Goal: Task Accomplishment & Management: Manage account settings

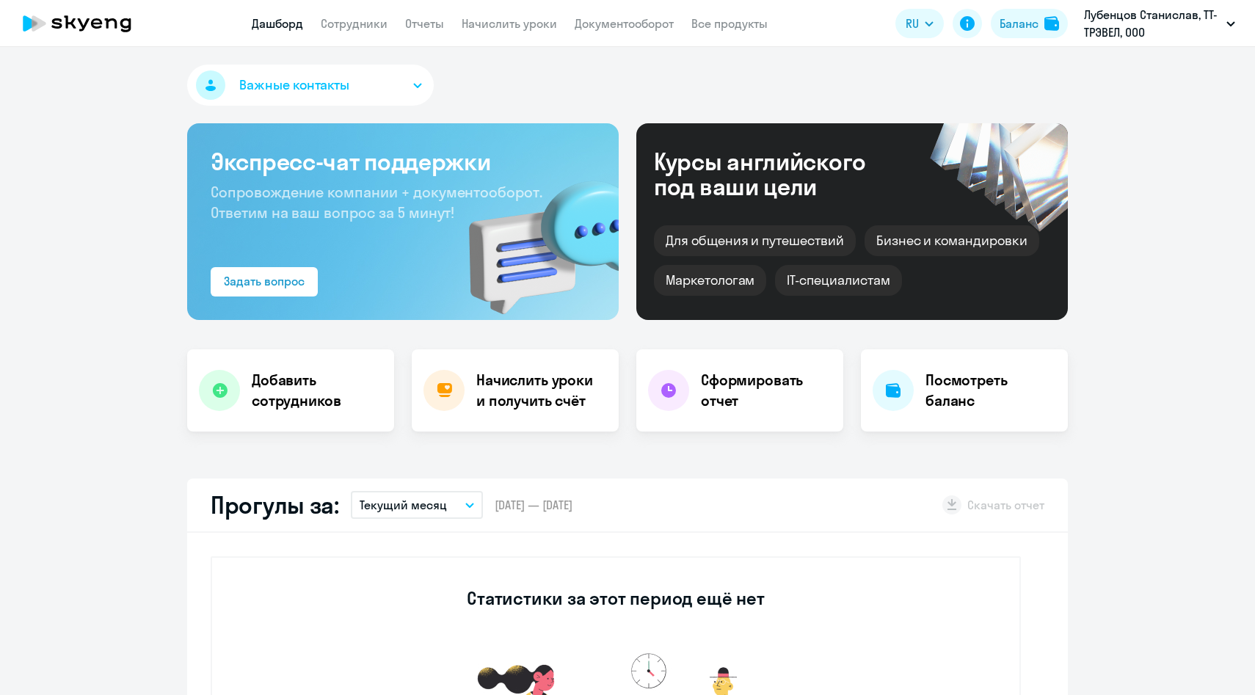
select select "30"
click at [514, 21] on link "Начислить уроки" at bounding box center [509, 23] width 95 height 15
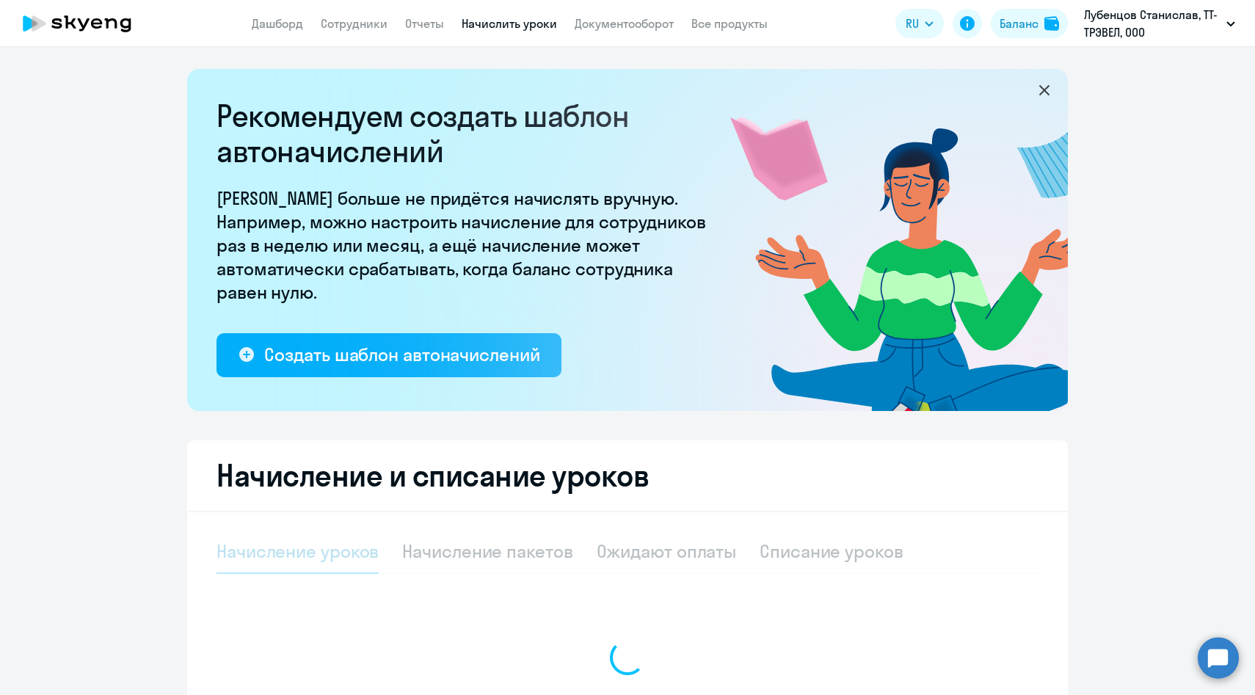
select select "10"
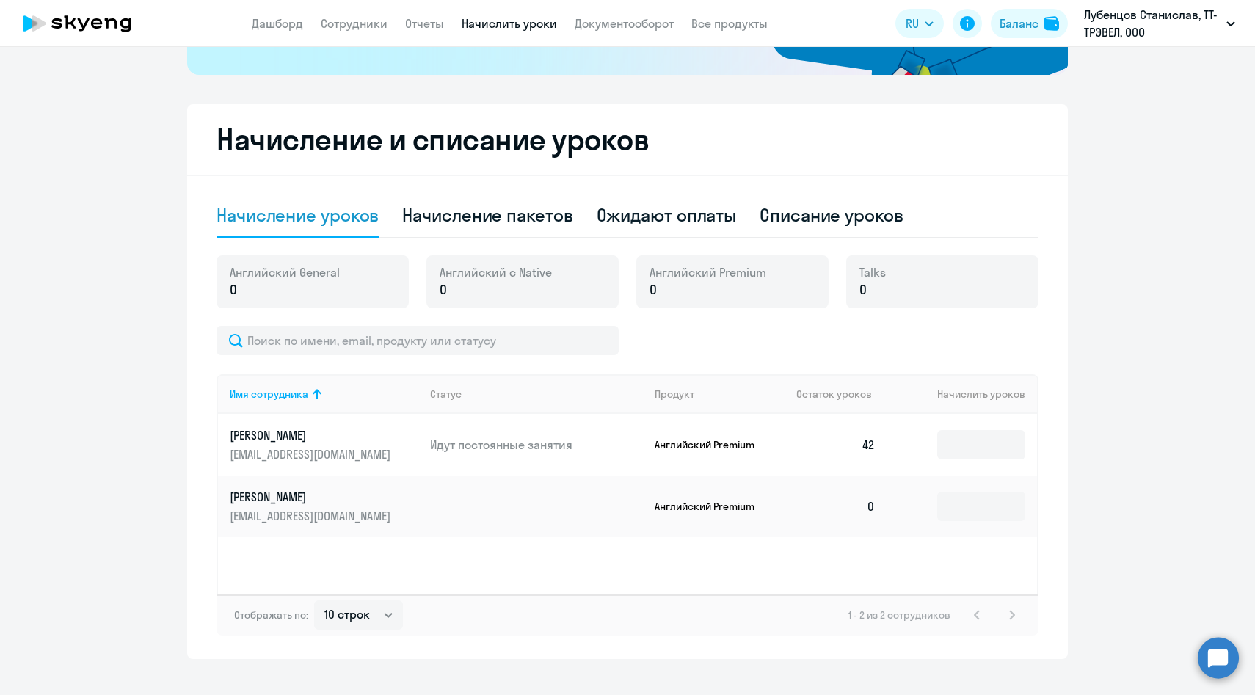
scroll to position [337, 0]
click at [982, 444] on input at bounding box center [981, 443] width 88 height 29
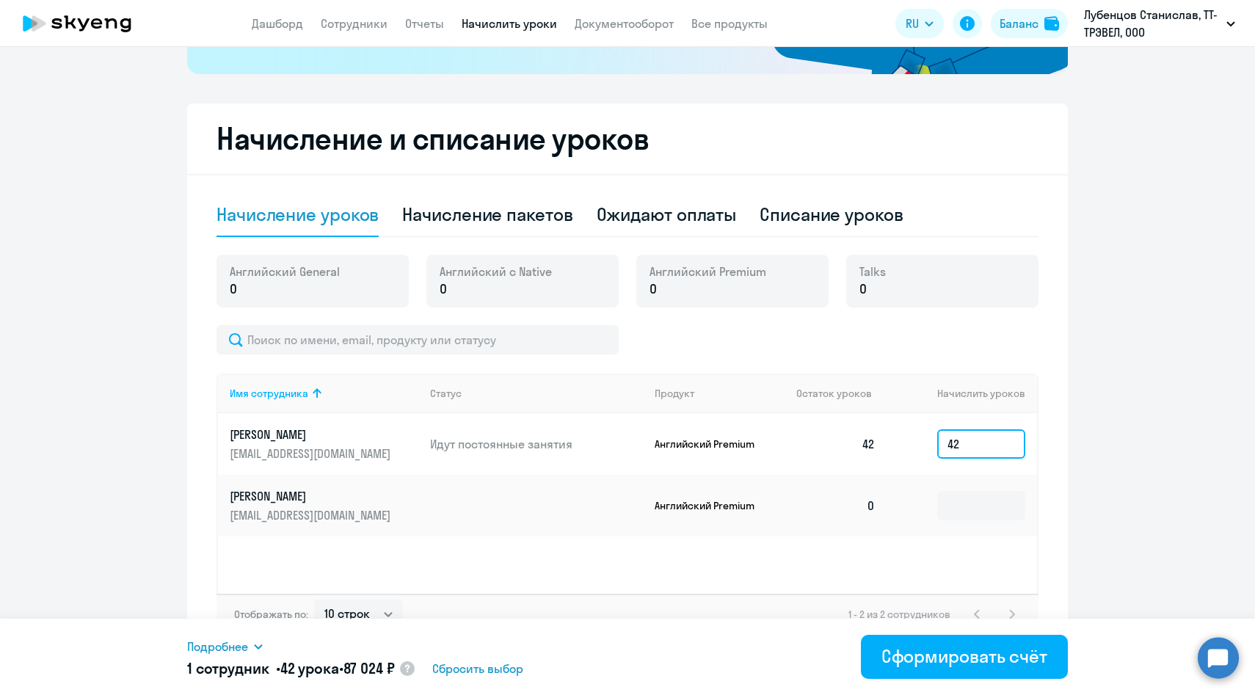
type input "42"
click at [241, 648] on span "Подробнее" at bounding box center [217, 647] width 61 height 18
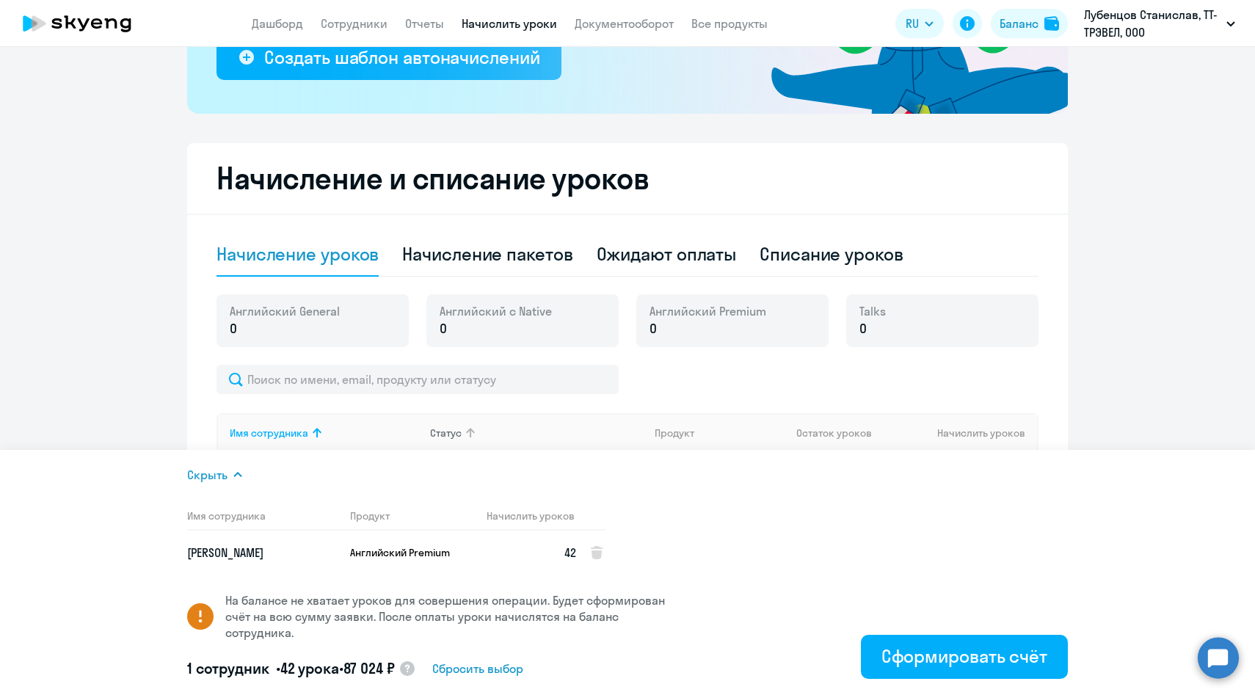
scroll to position [297, 0]
click at [581, 268] on div "Начисление уроков Начисление пакетов Ожидают оплаты Списание уроков" at bounding box center [628, 255] width 822 height 44
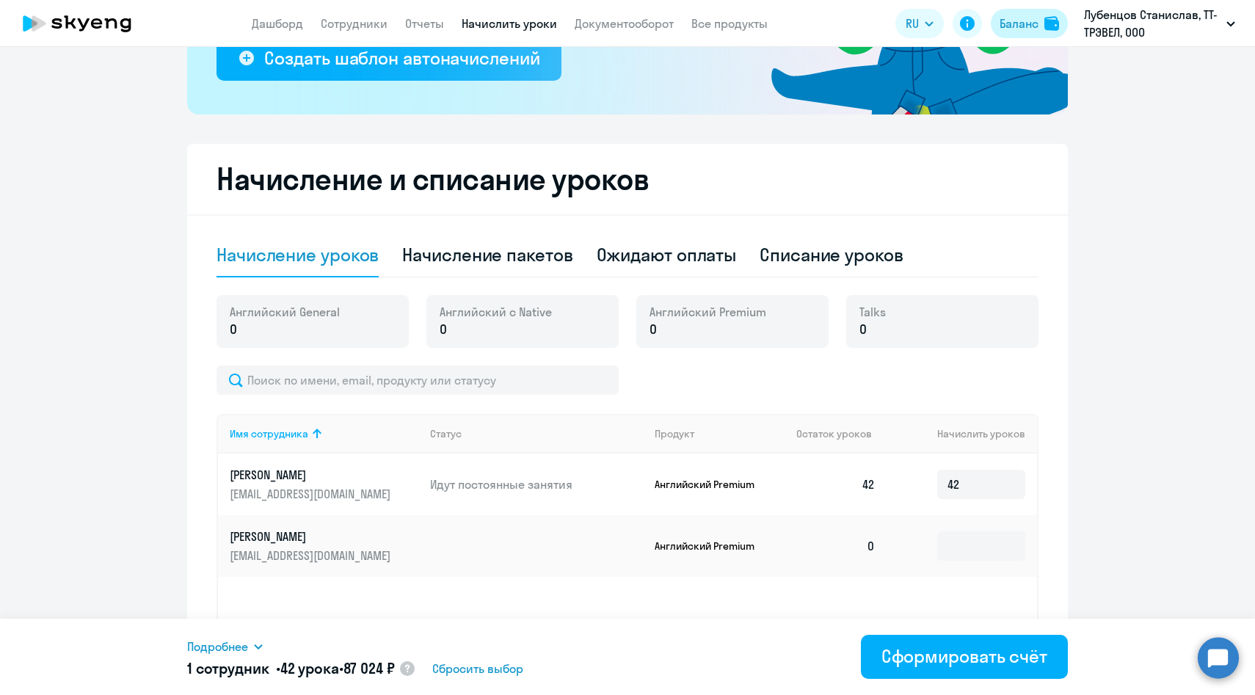
click at [1038, 29] on div "Баланс" at bounding box center [1019, 24] width 39 height 18
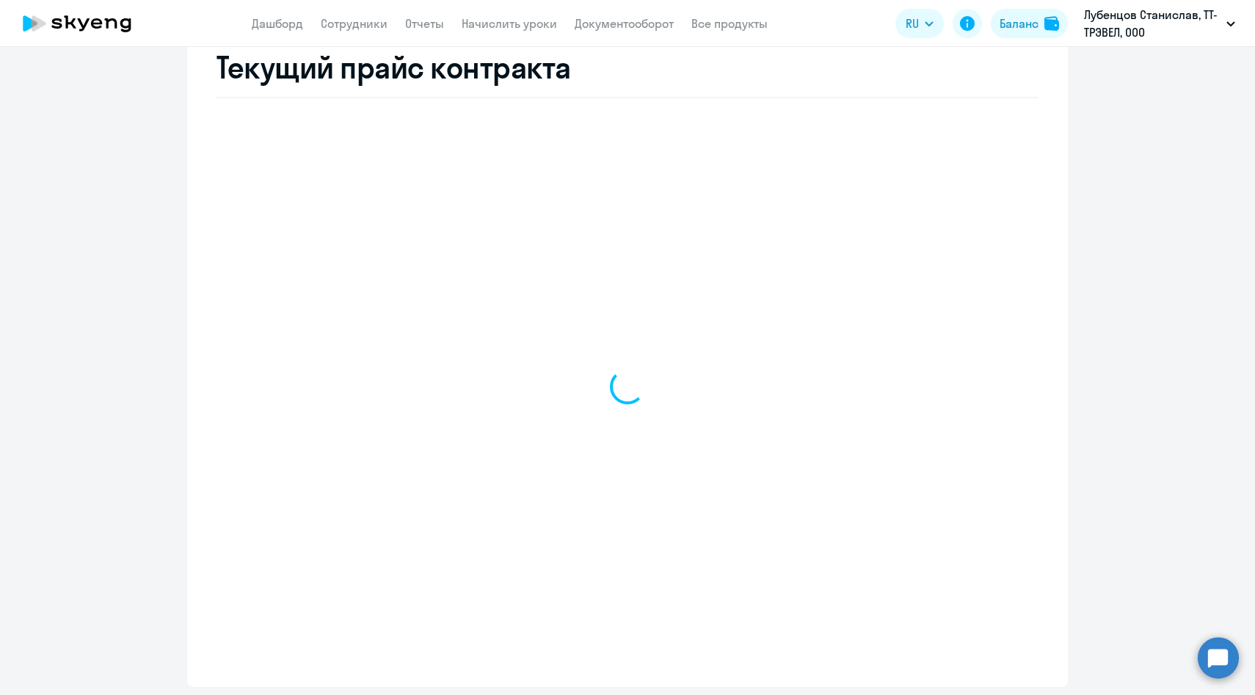
select select "english_adult_not_native_speaker"
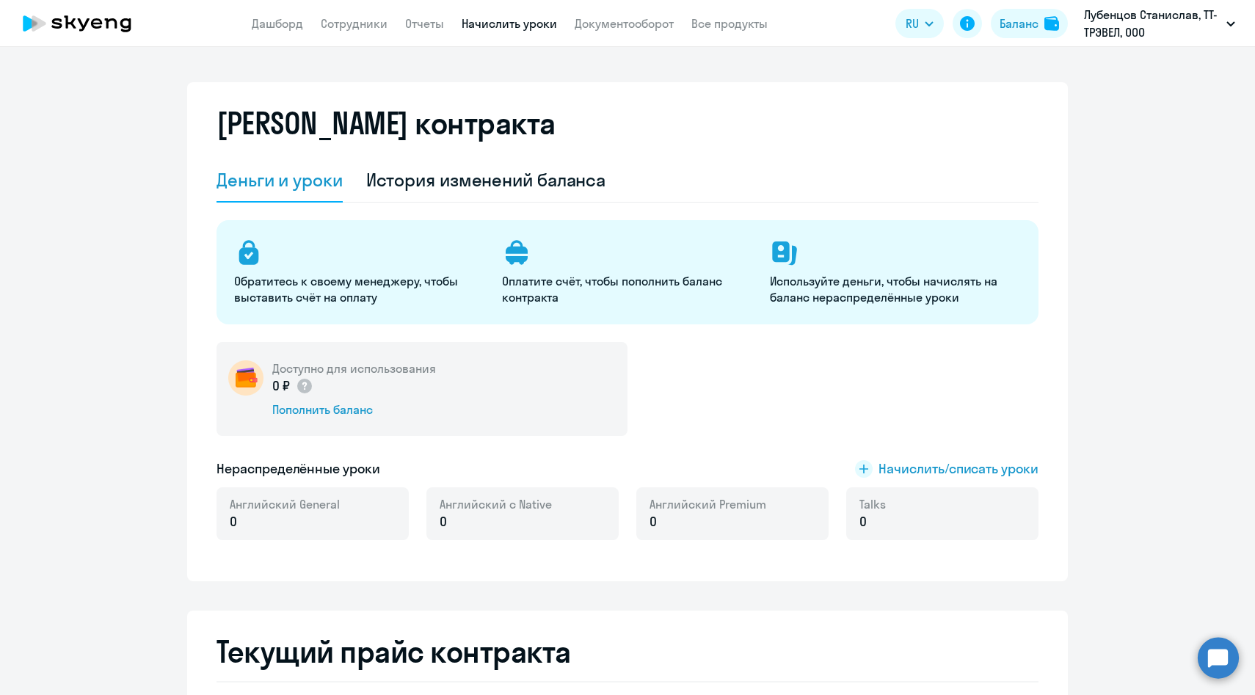
click at [506, 25] on link "Начислить уроки" at bounding box center [509, 23] width 95 height 15
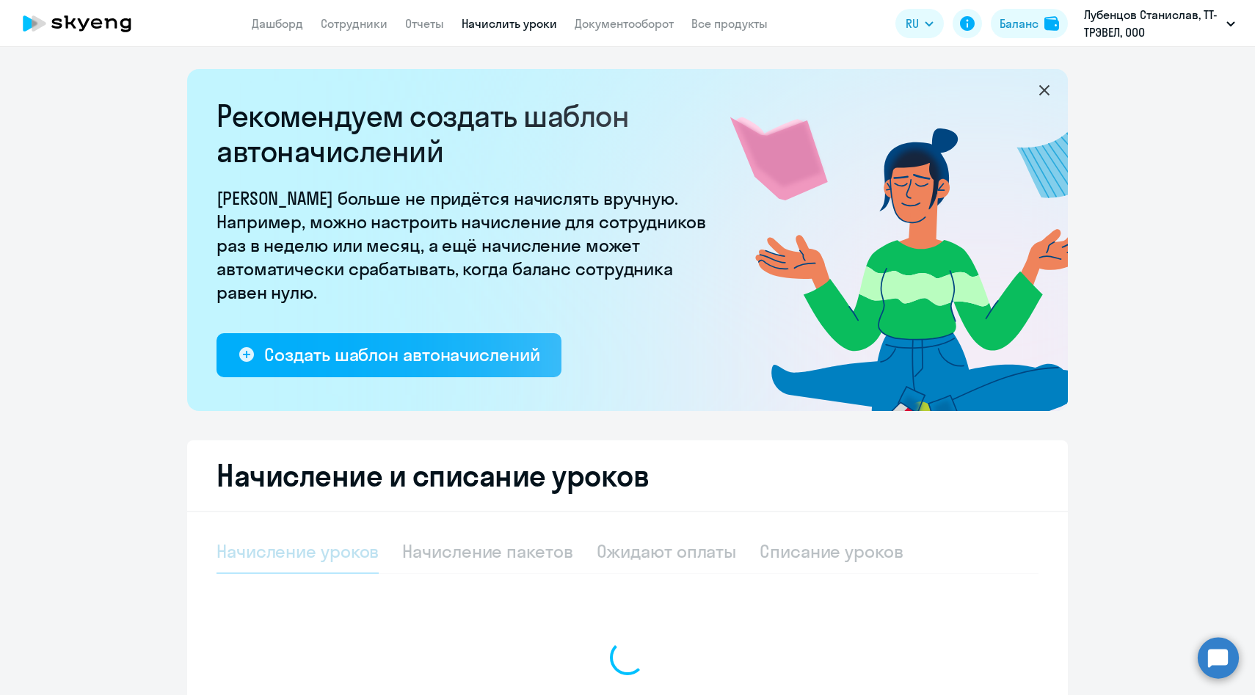
select select "10"
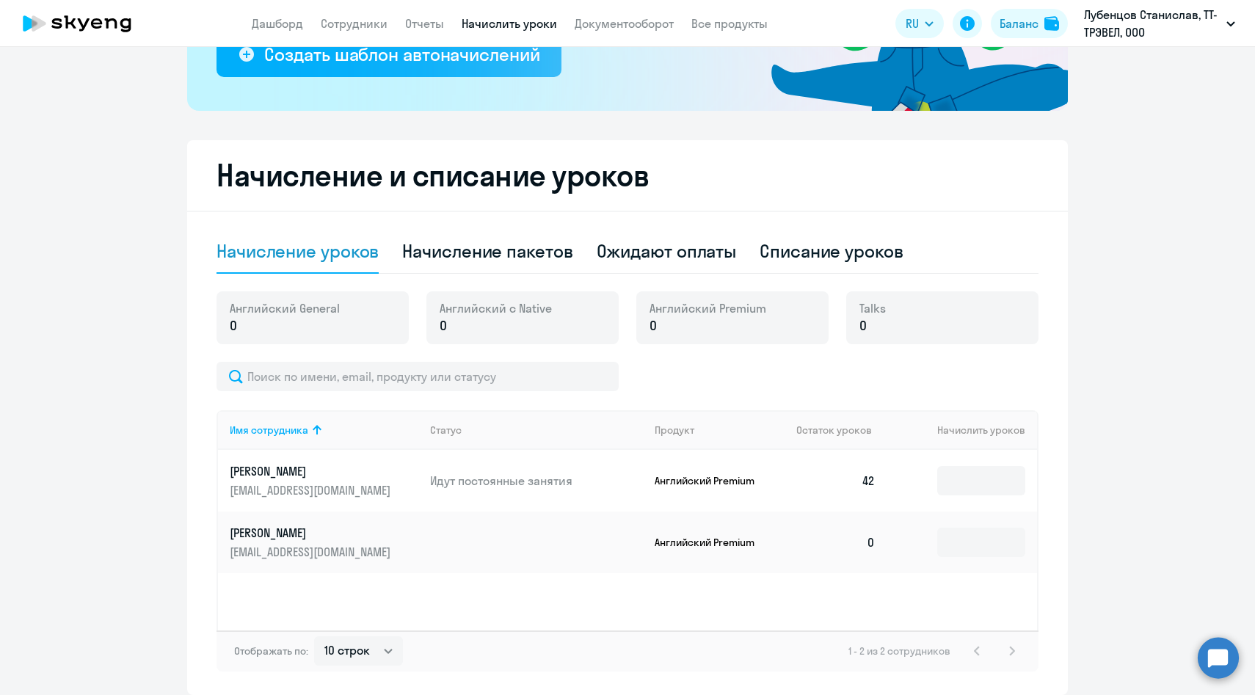
scroll to position [359, 0]
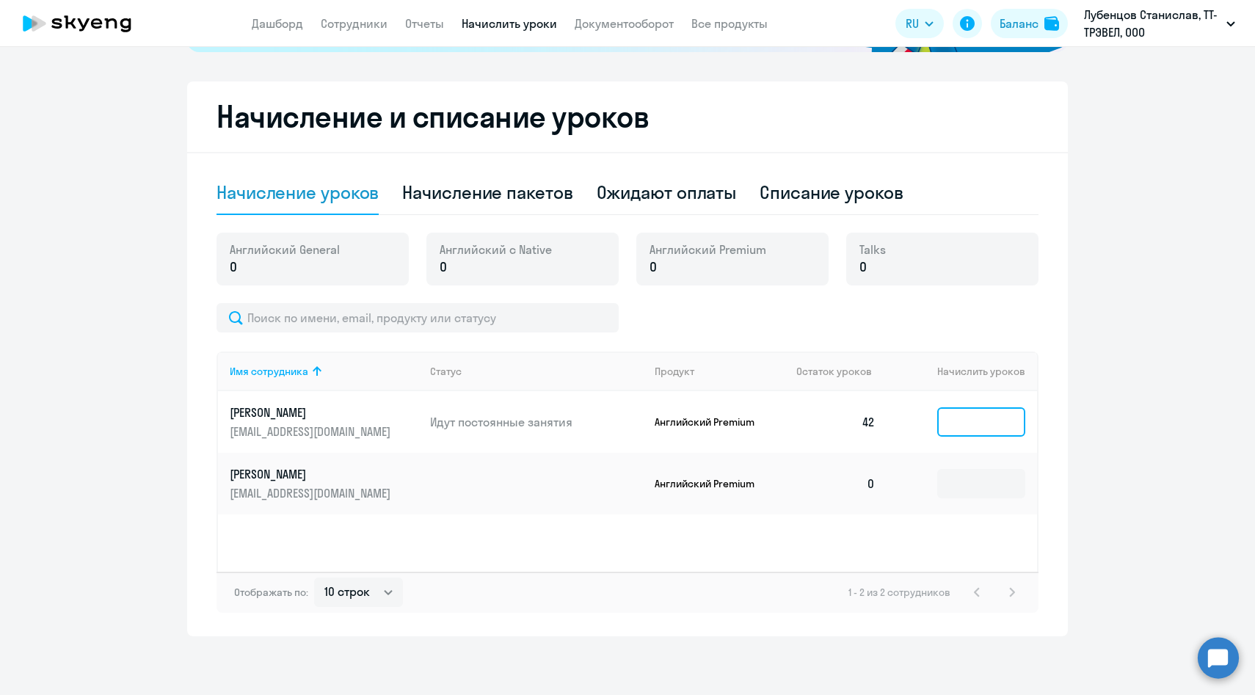
click at [1005, 426] on input at bounding box center [981, 421] width 88 height 29
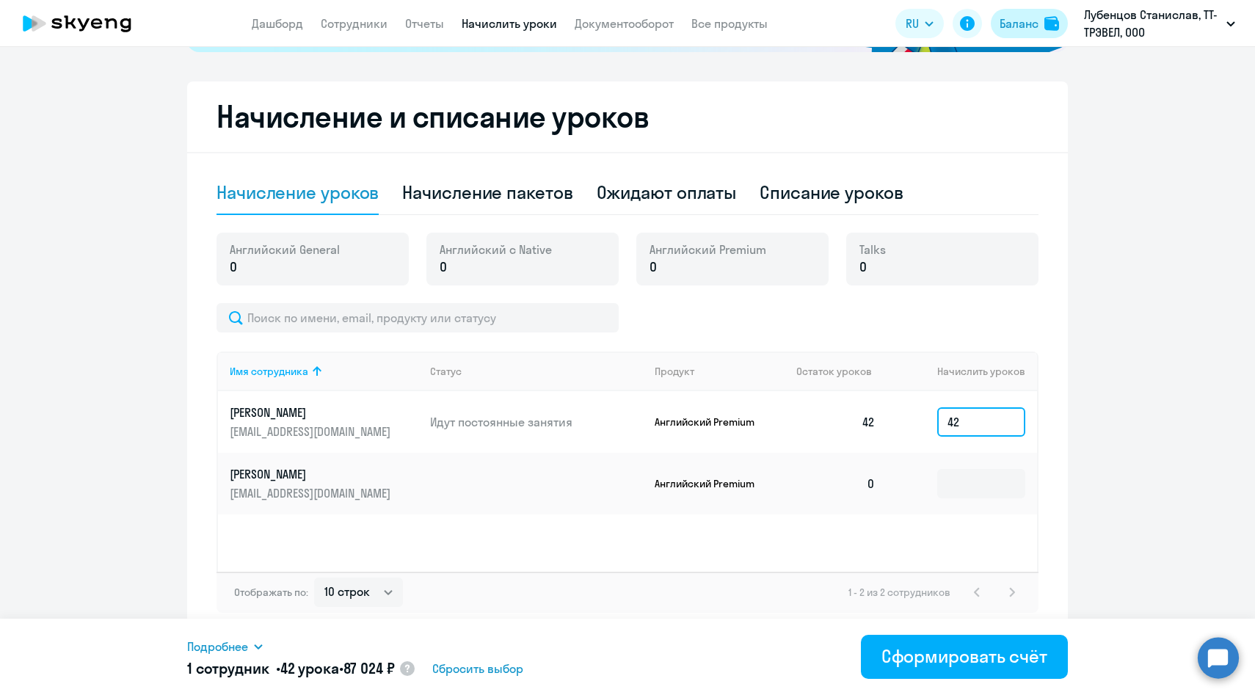
type input "42"
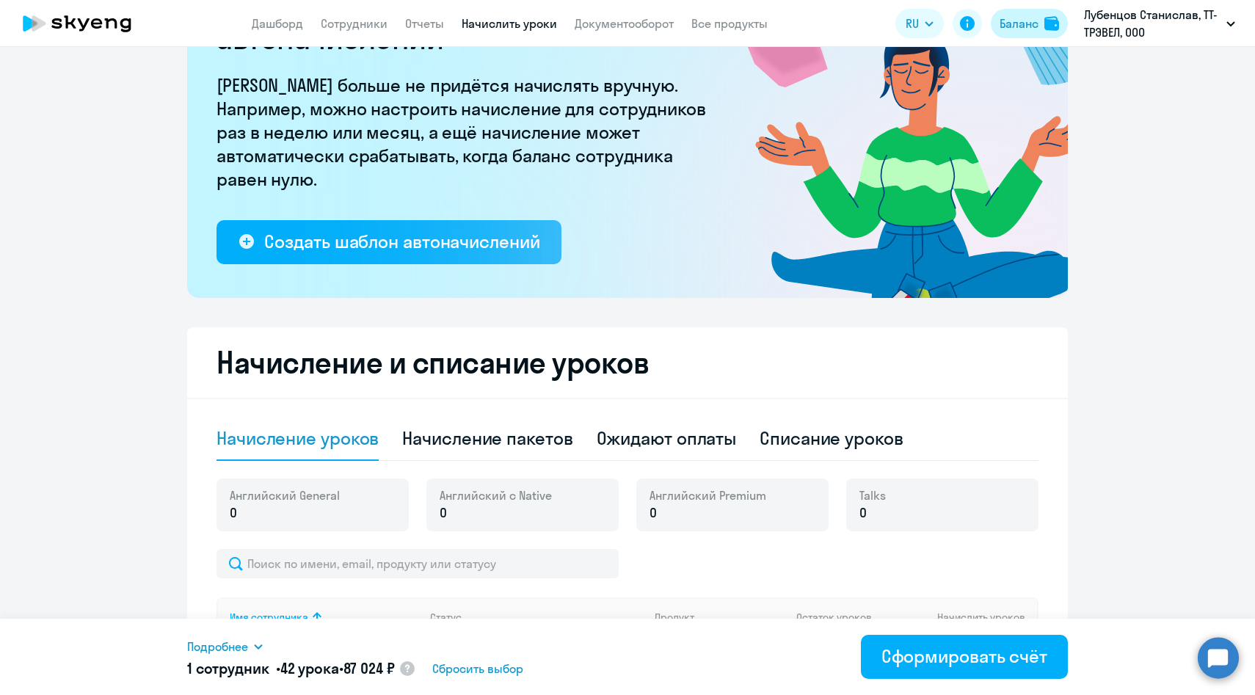
click at [1016, 37] on button "Баланс" at bounding box center [1029, 23] width 77 height 29
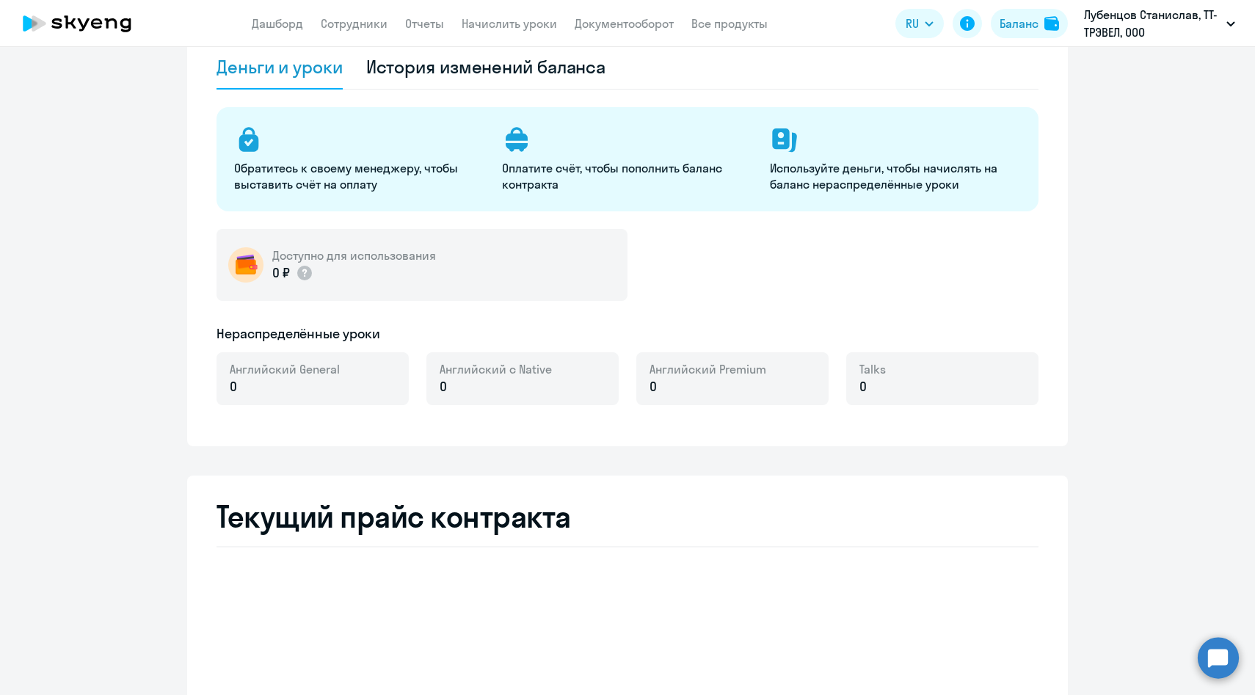
select select "english_adult_not_native_speaker"
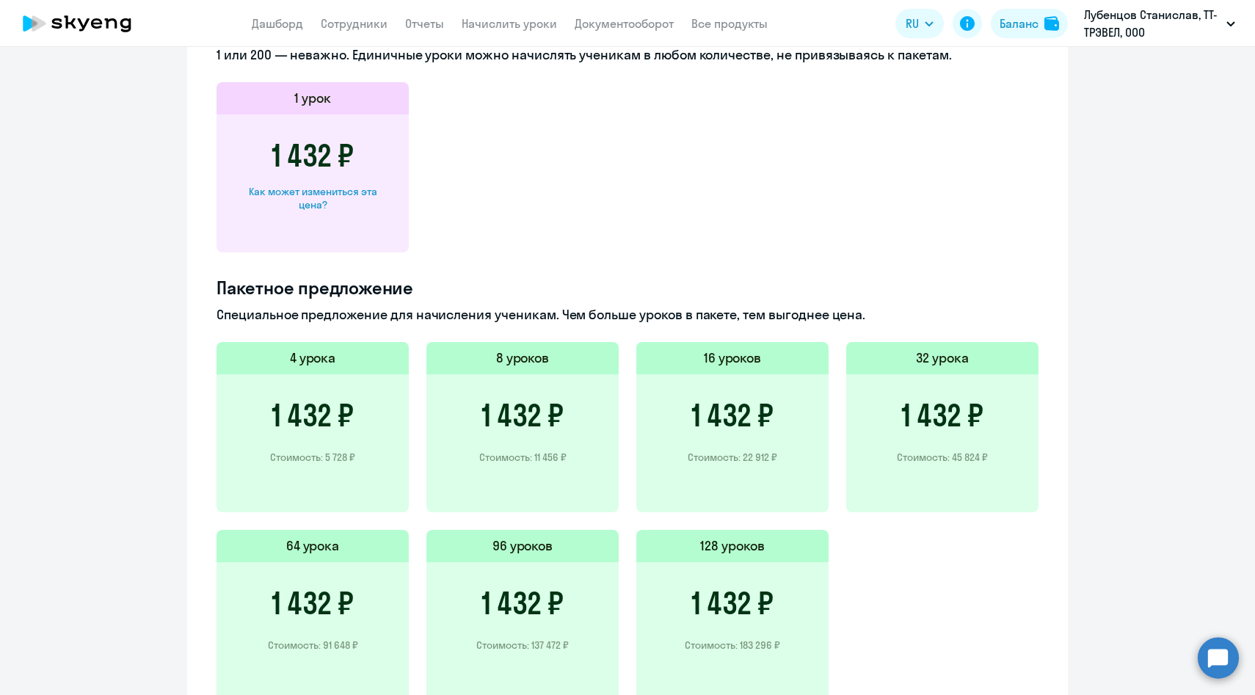
scroll to position [787, 0]
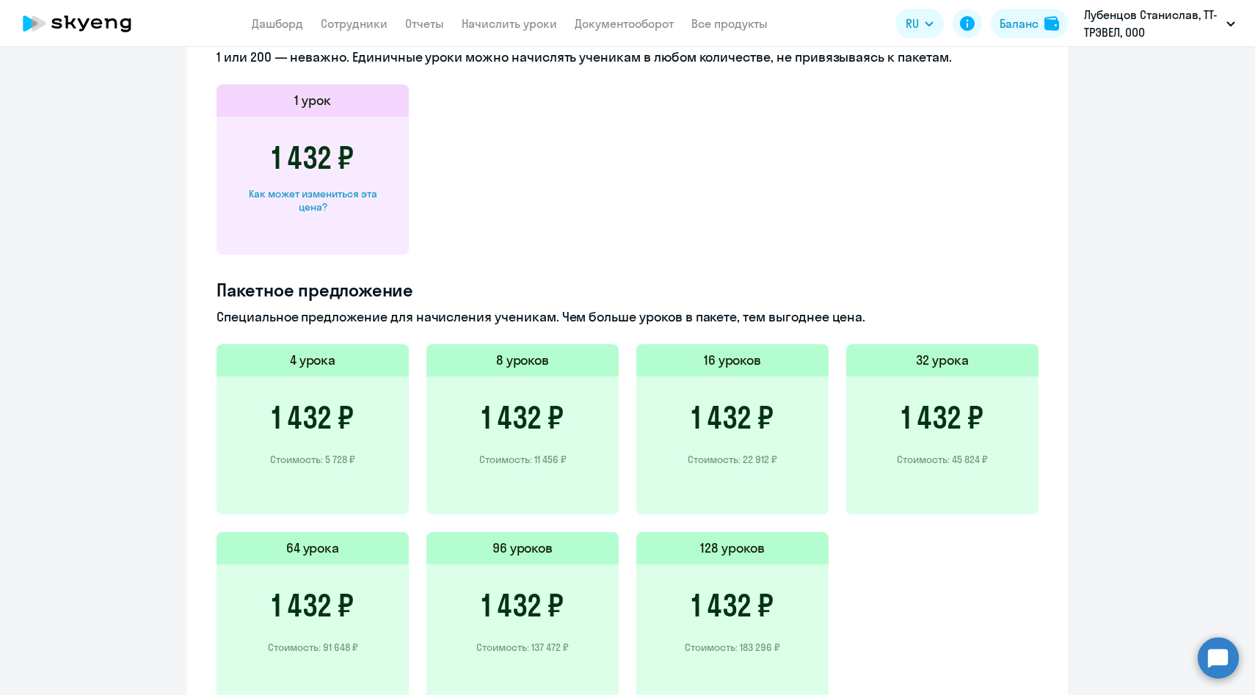
click at [506, 32] on app-menu-item-link "Начислить уроки" at bounding box center [509, 24] width 95 height 18
click at [525, 24] on link "Начислить уроки" at bounding box center [509, 23] width 95 height 15
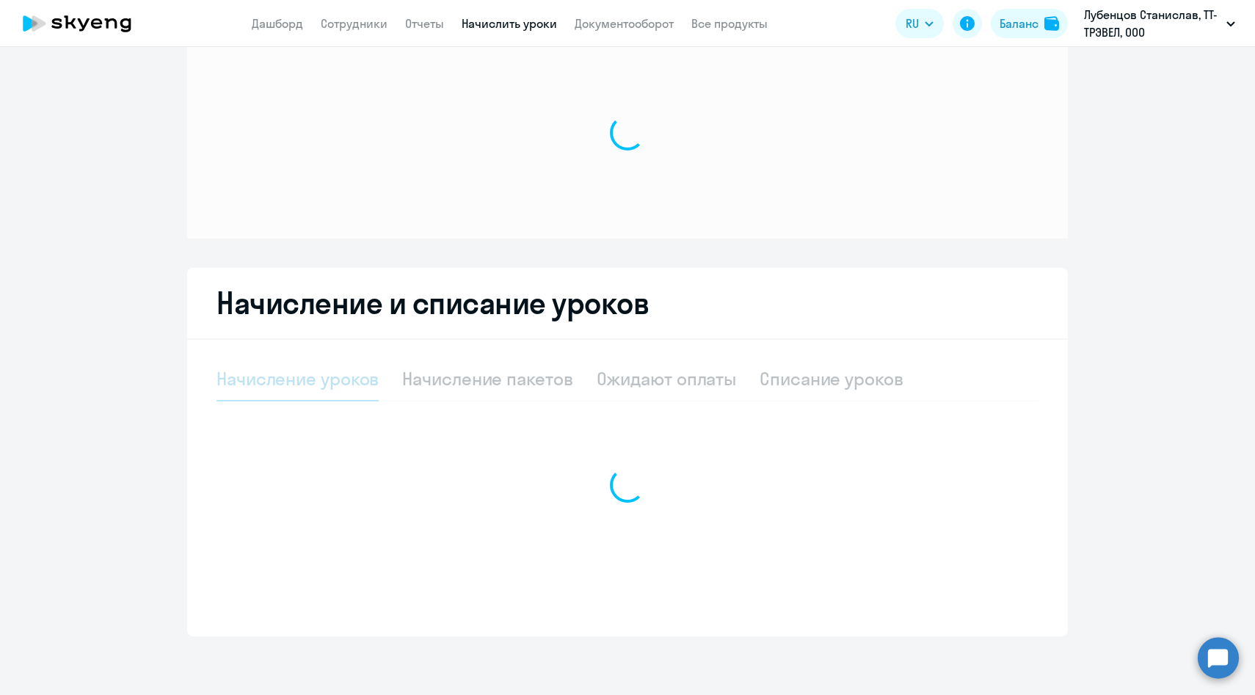
select select "10"
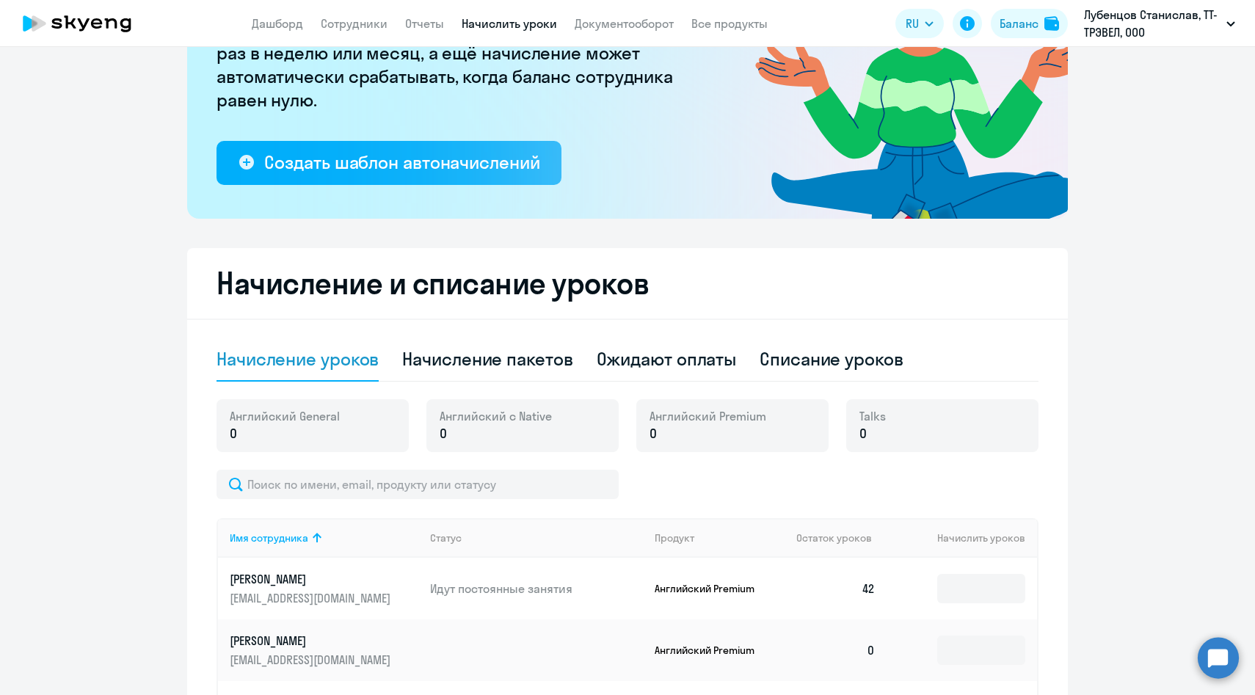
scroll to position [200, 0]
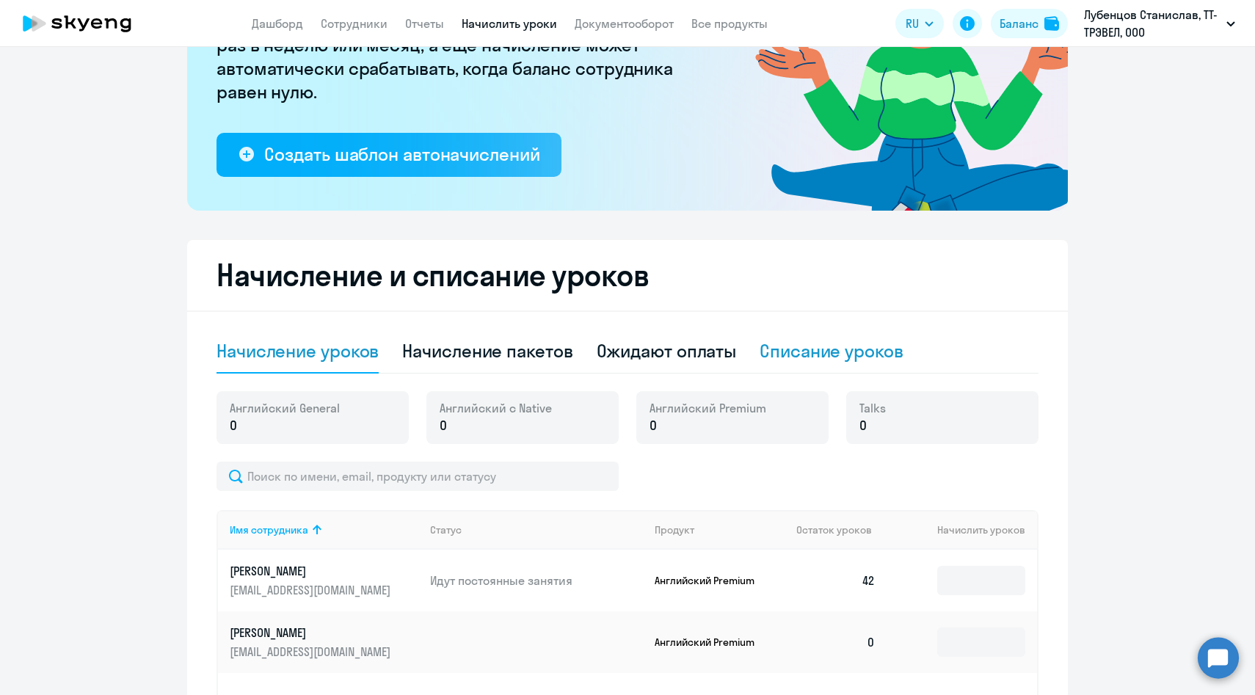
click at [763, 358] on div "Списание уроков" at bounding box center [832, 350] width 144 height 23
select select "10"
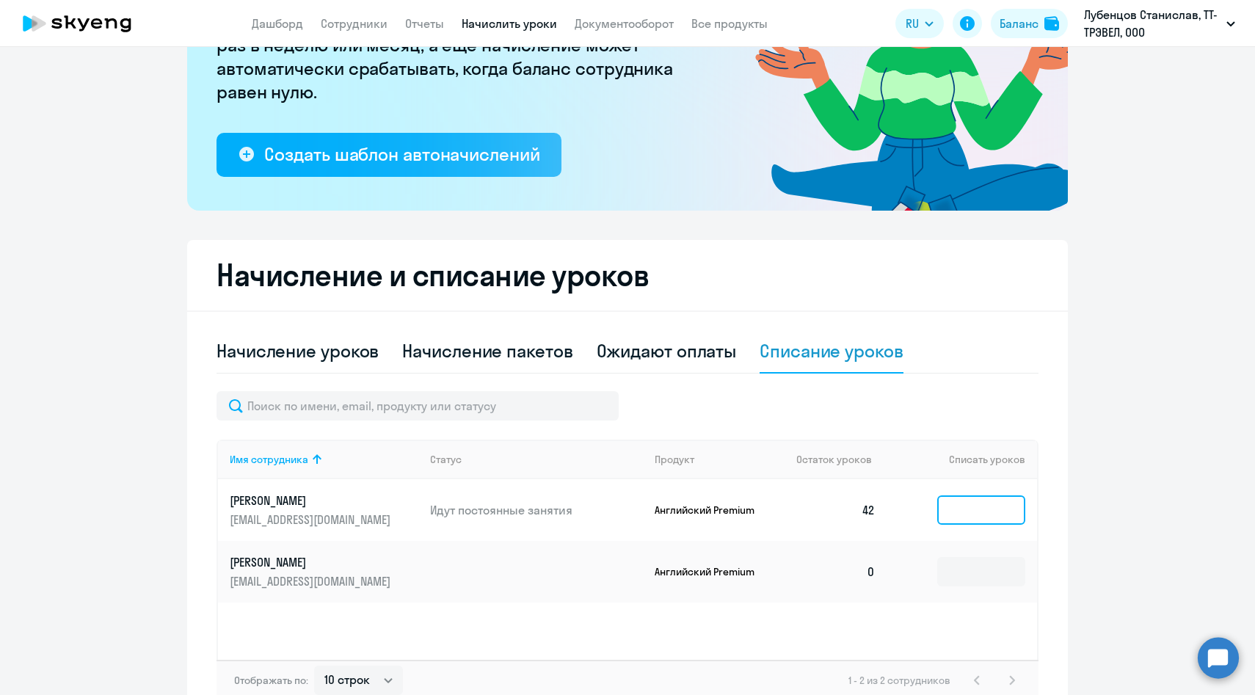
click at [981, 512] on input at bounding box center [981, 509] width 88 height 29
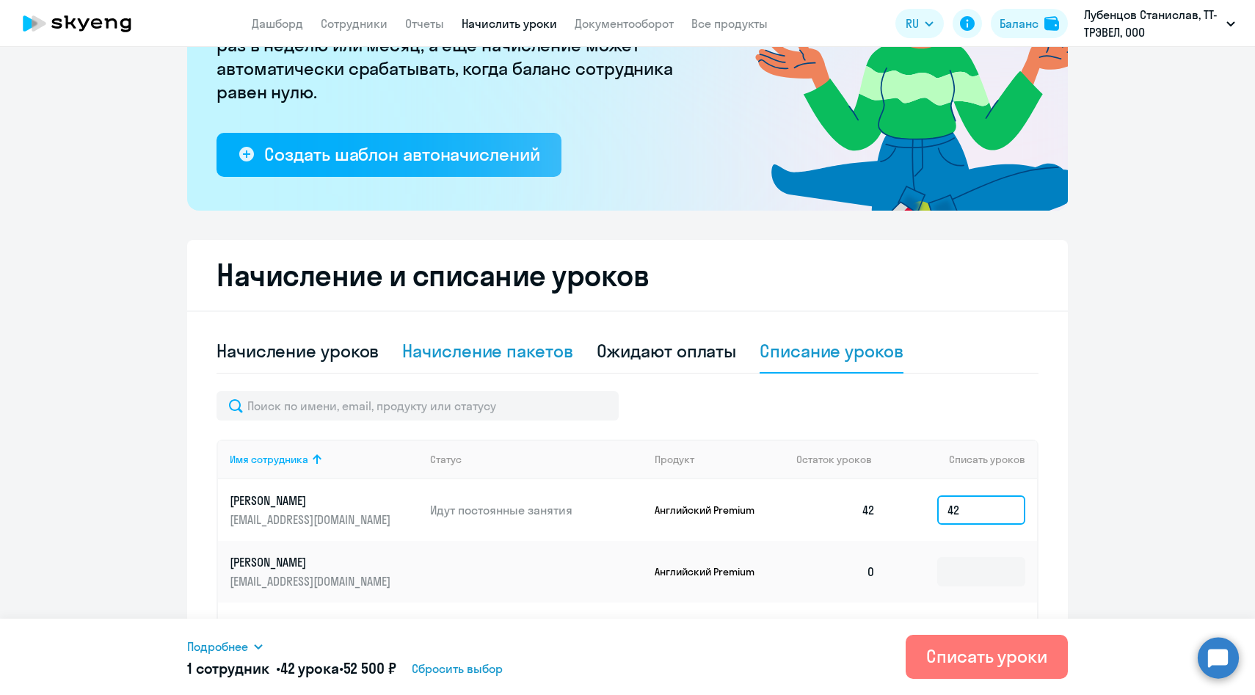
type input "42"
click at [456, 355] on div "Начисление пакетов" at bounding box center [487, 350] width 170 height 23
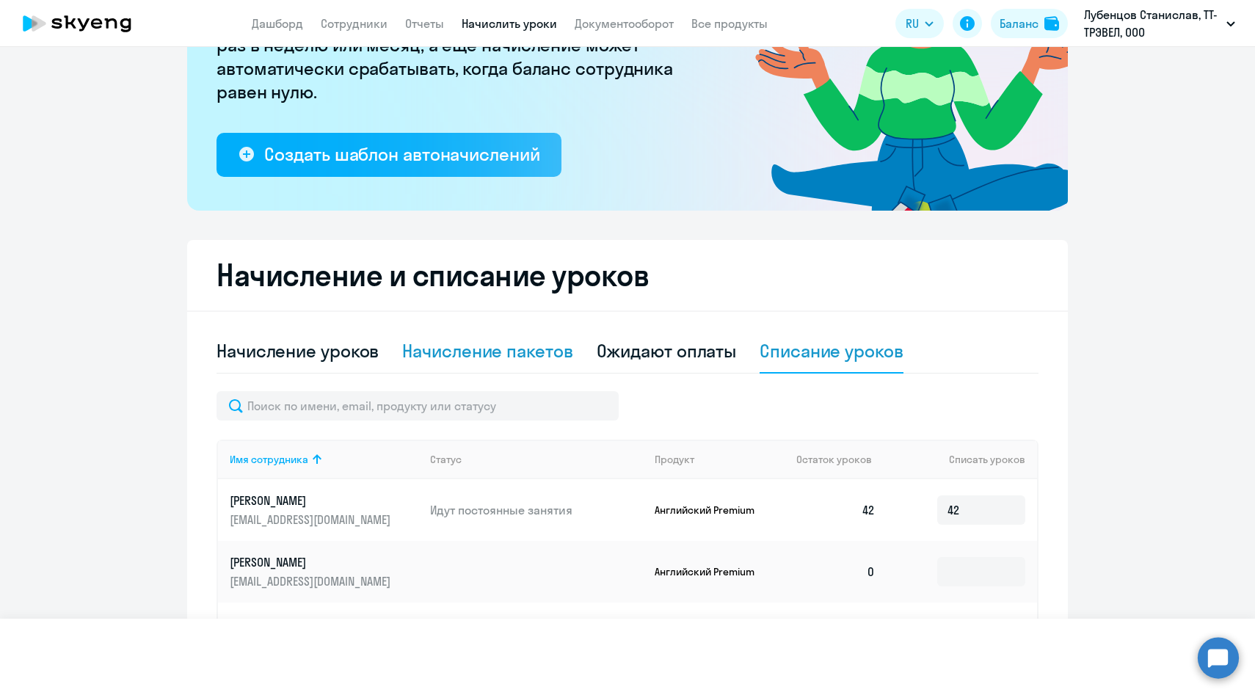
select select "10"
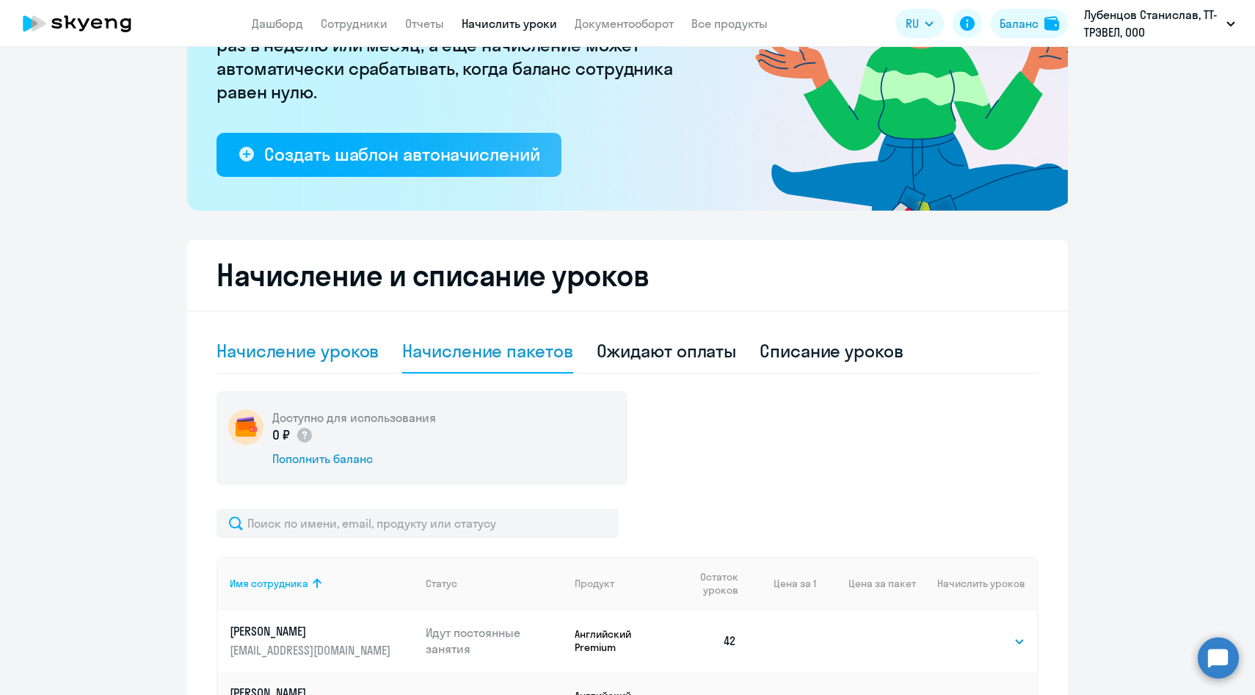
click at [317, 346] on div "Начисление уроков" at bounding box center [298, 350] width 162 height 23
select select "10"
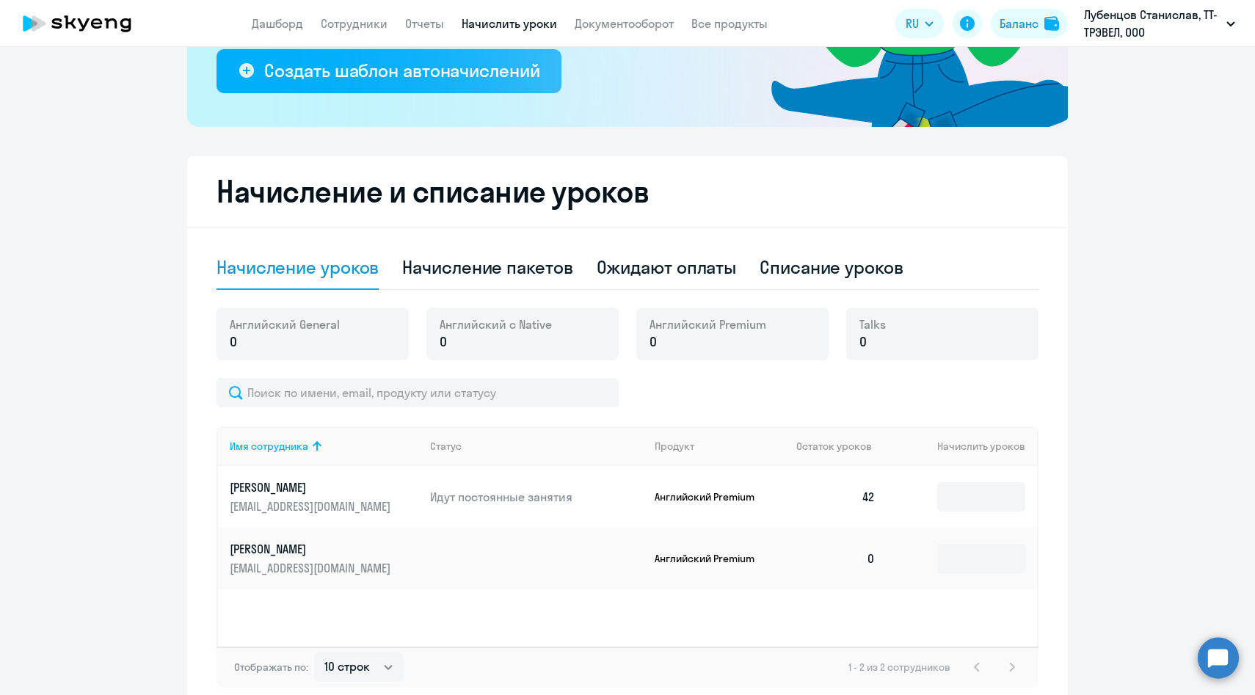
scroll to position [289, 0]
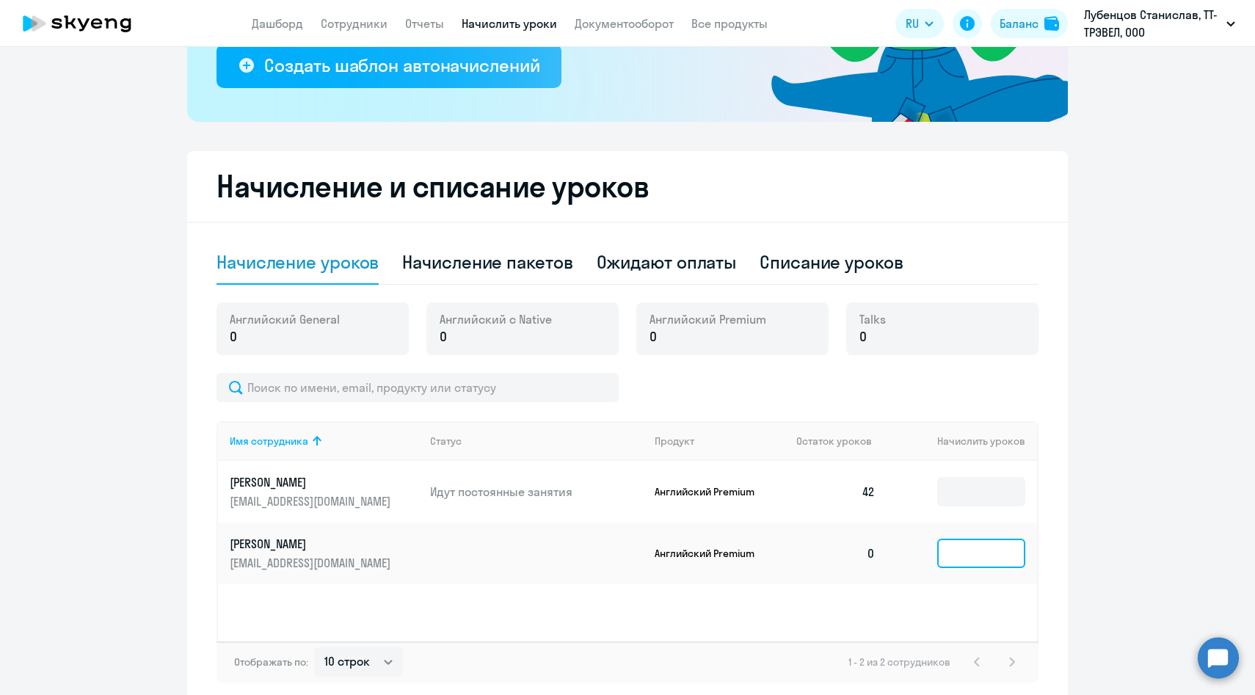
click at [974, 544] on input at bounding box center [981, 553] width 88 height 29
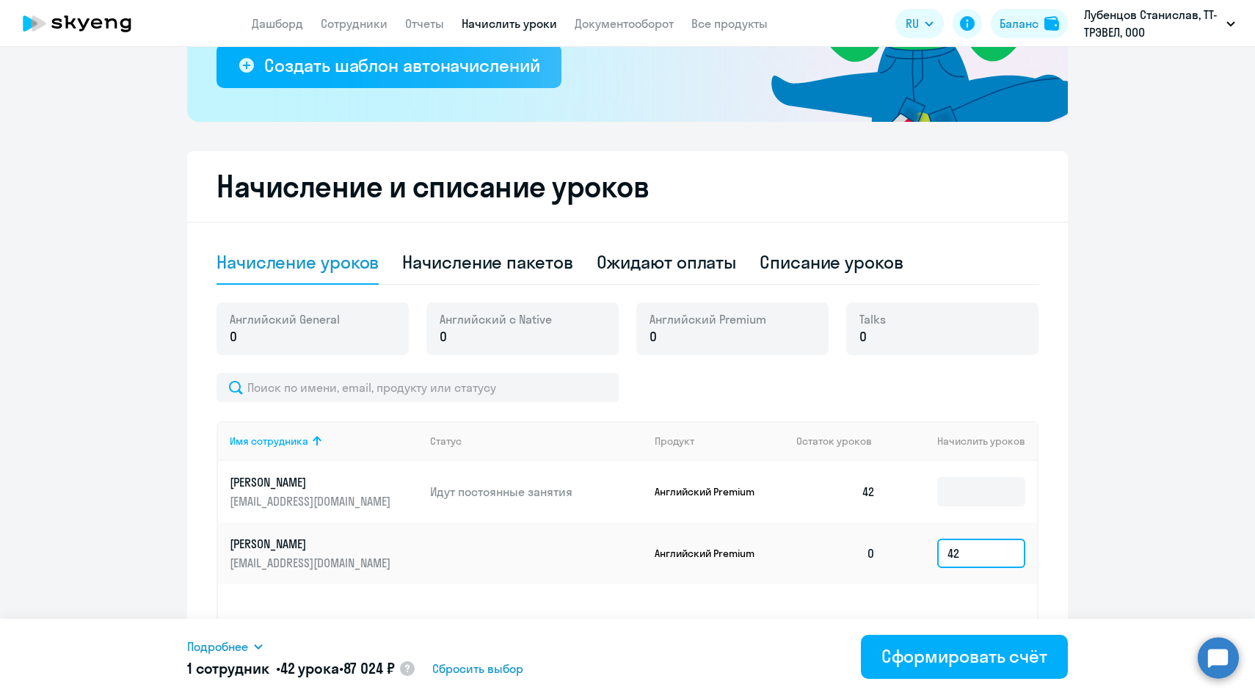
type input "42"
click at [244, 647] on span "Подробнее" at bounding box center [217, 647] width 61 height 18
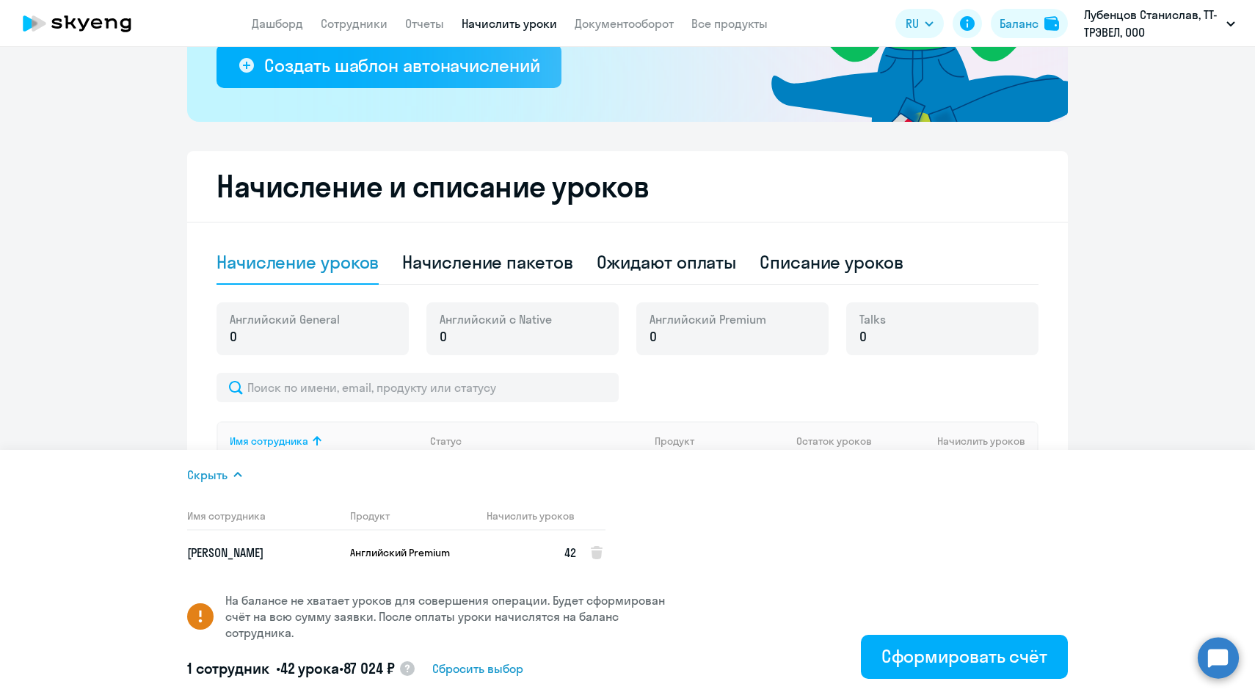
click at [146, 381] on ng-component "Рекомендуем создать шаблон автоначислений Уроки больше не придётся начислять вр…" at bounding box center [627, 243] width 1255 height 926
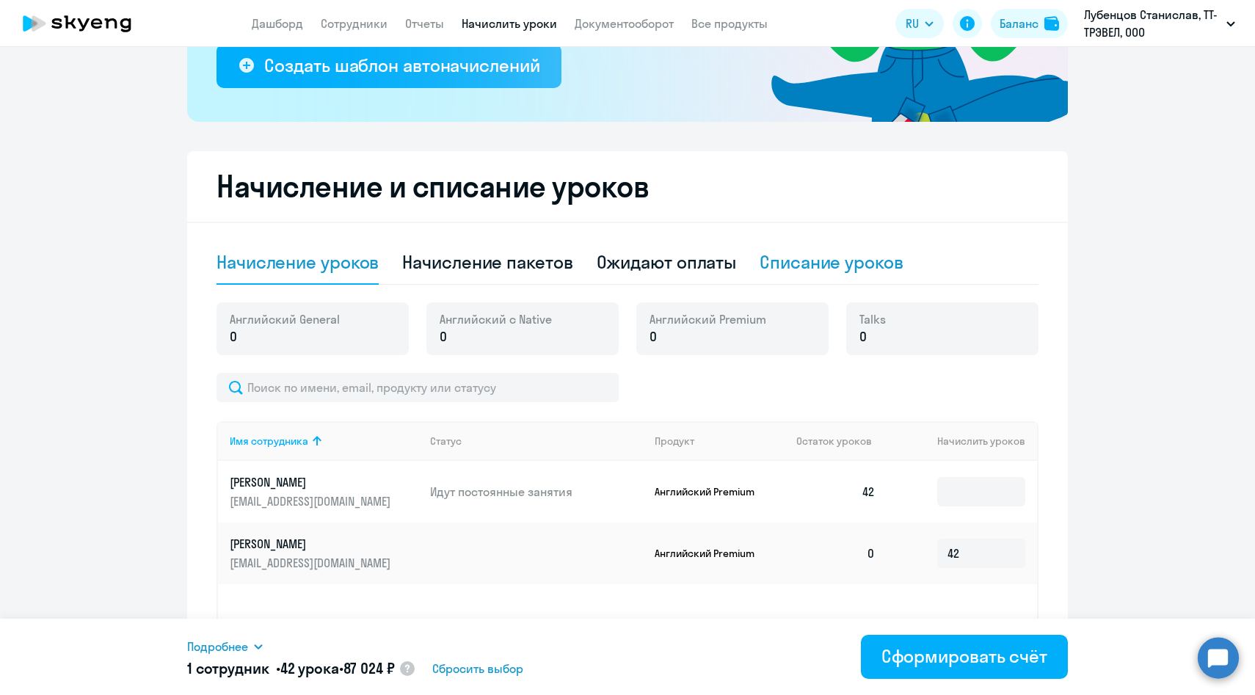
click at [816, 258] on div "Списание уроков" at bounding box center [832, 261] width 144 height 23
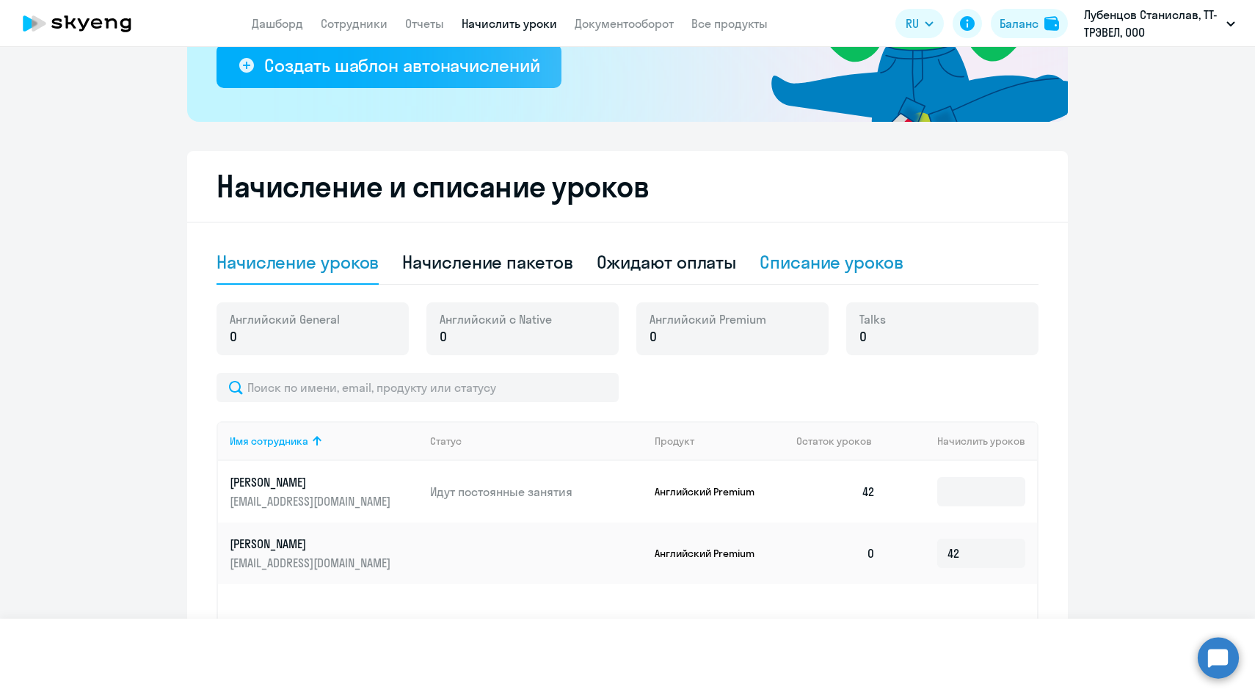
select select "10"
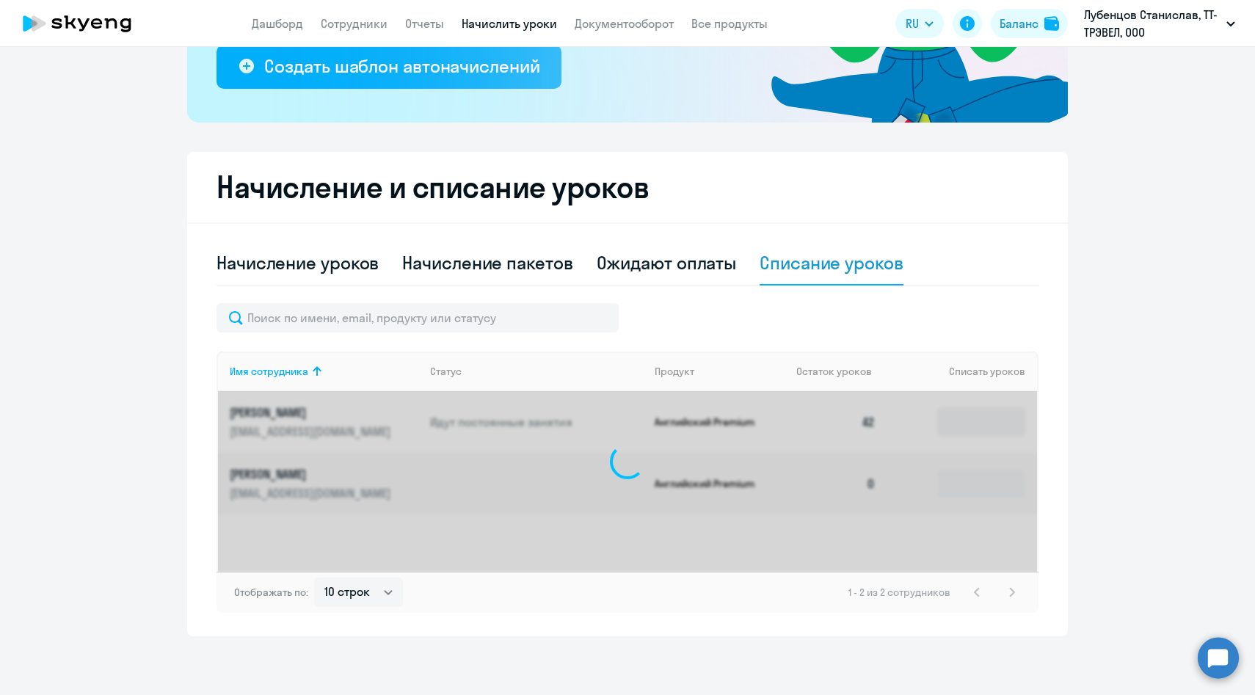
scroll to position [288, 0]
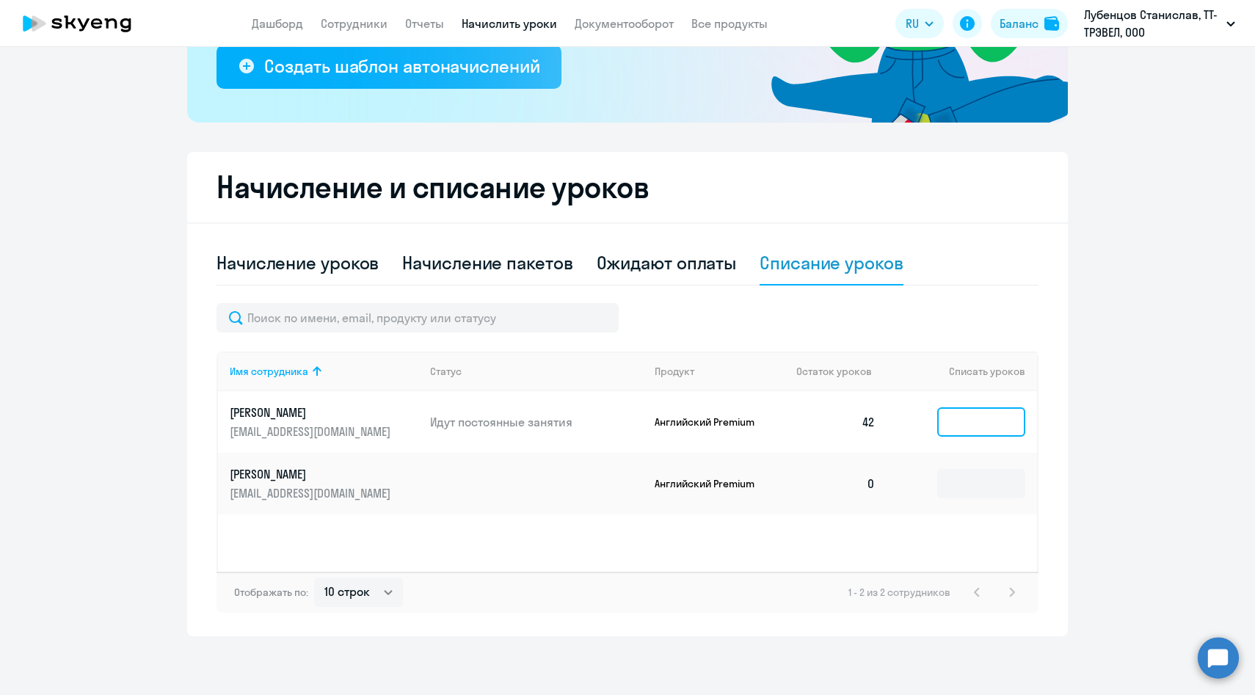
click at [977, 427] on input at bounding box center [981, 421] width 88 height 29
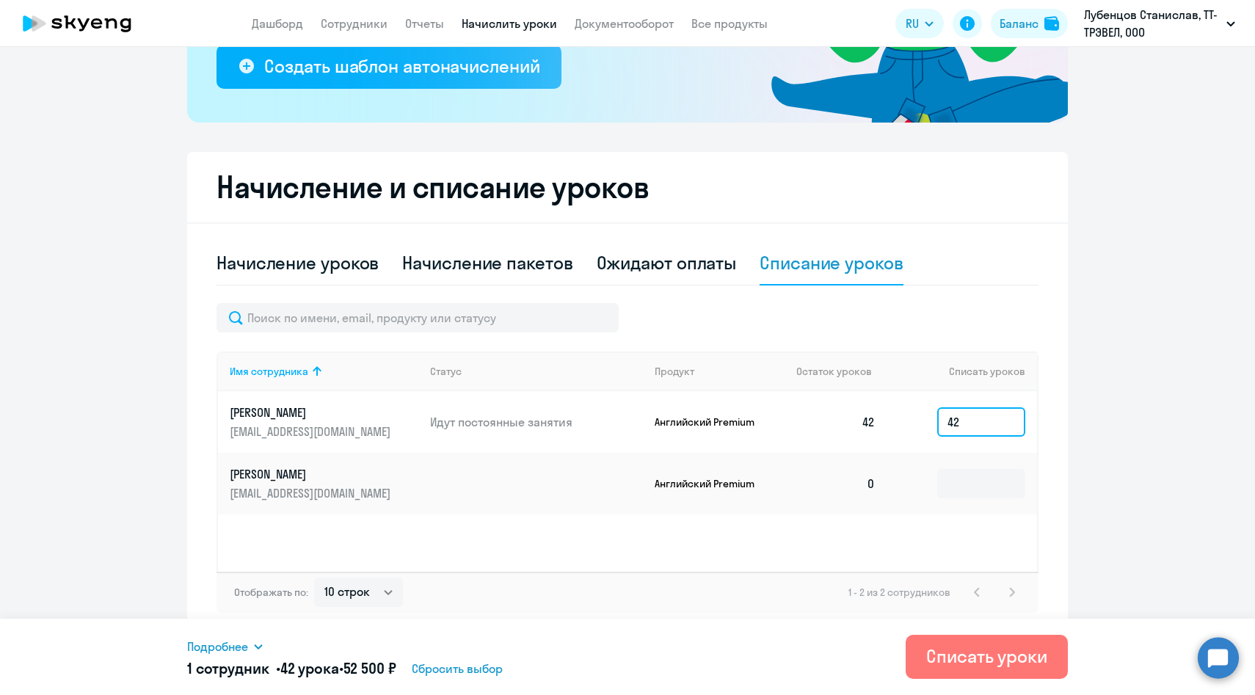
type input "42"
click at [223, 648] on span "Подробнее" at bounding box center [217, 647] width 61 height 18
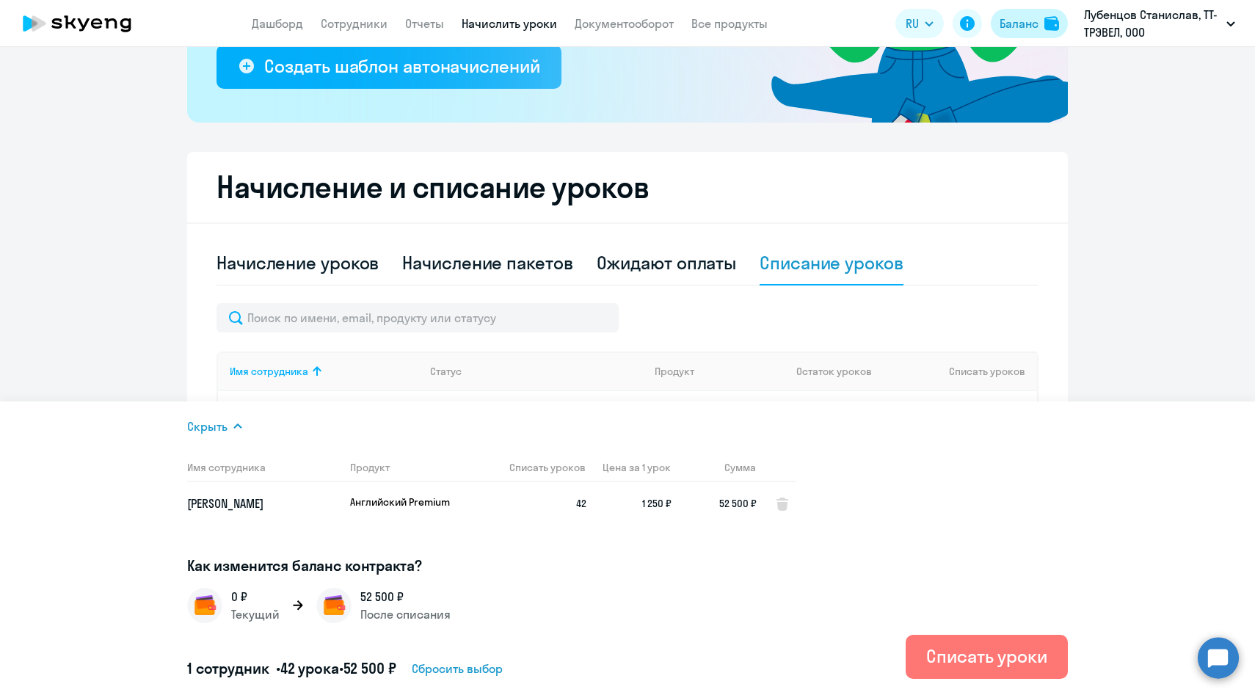
click at [1036, 24] on div "Баланс" at bounding box center [1019, 24] width 39 height 18
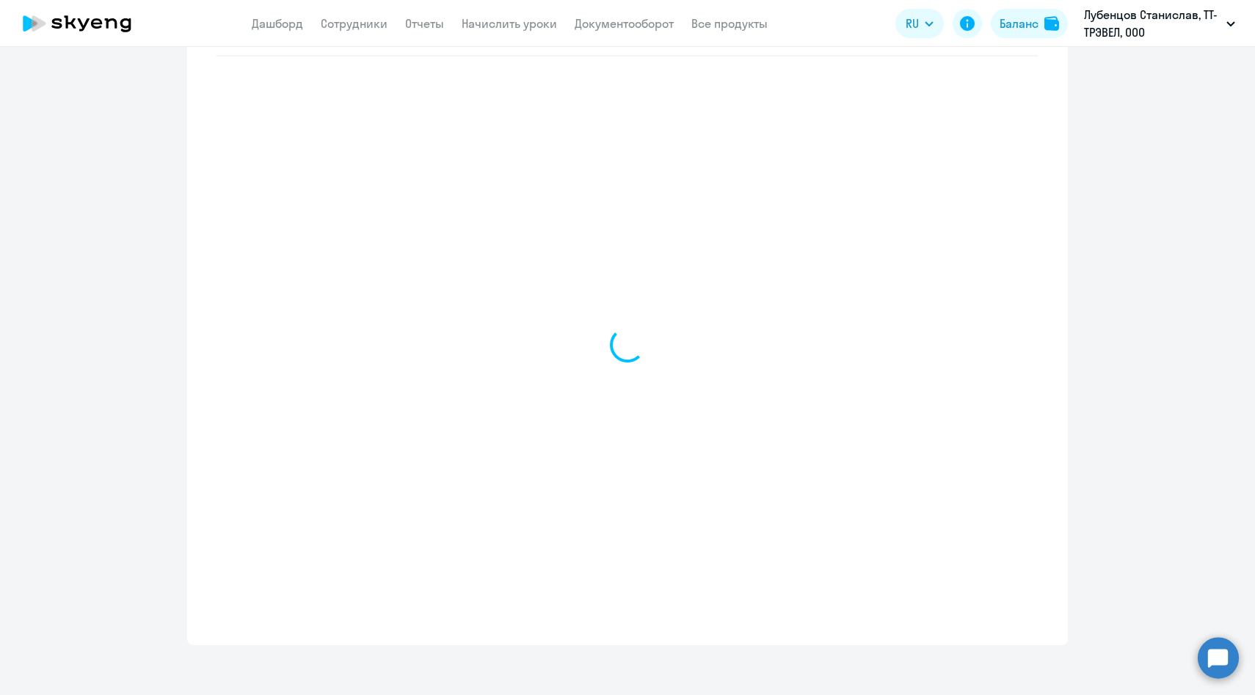
select select "english_adult_not_native_speaker"
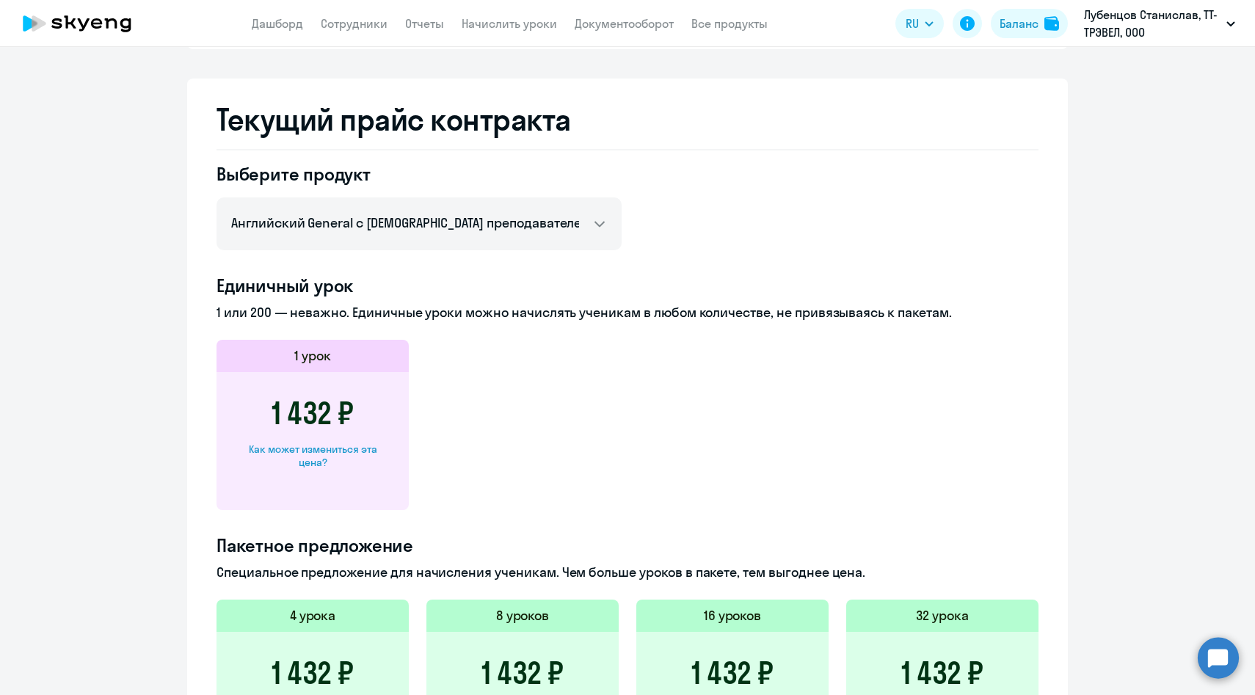
scroll to position [554, 0]
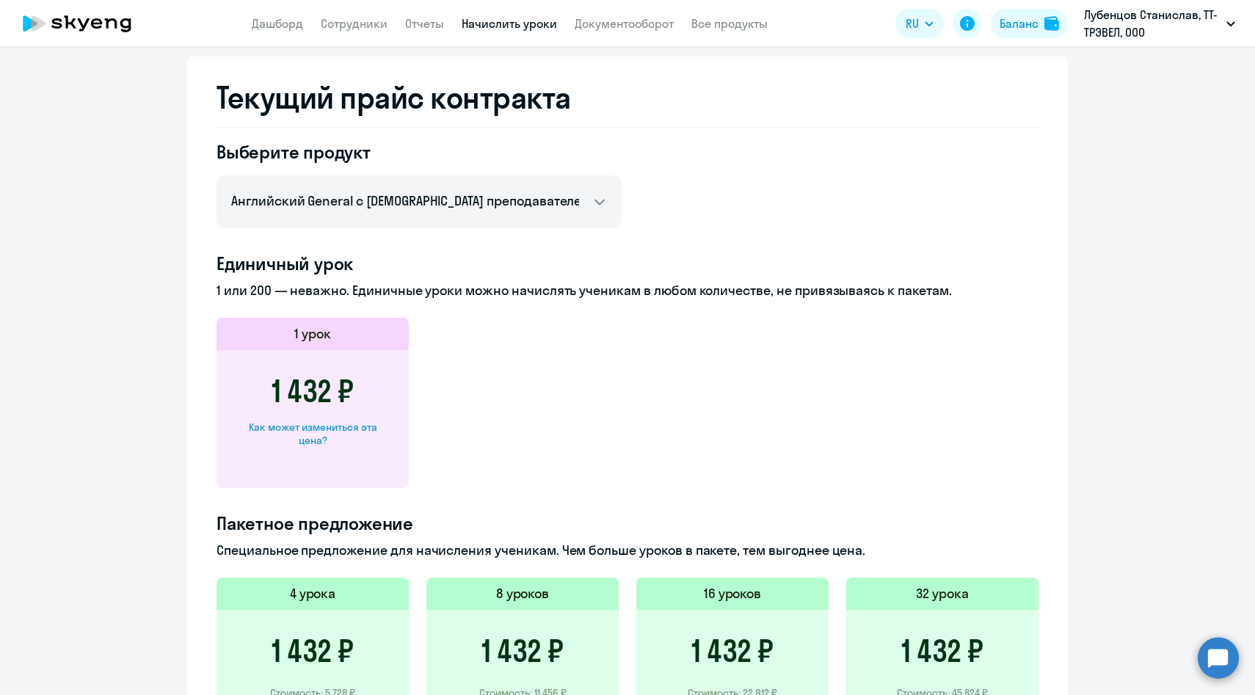
click at [482, 24] on link "Начислить уроки" at bounding box center [509, 23] width 95 height 15
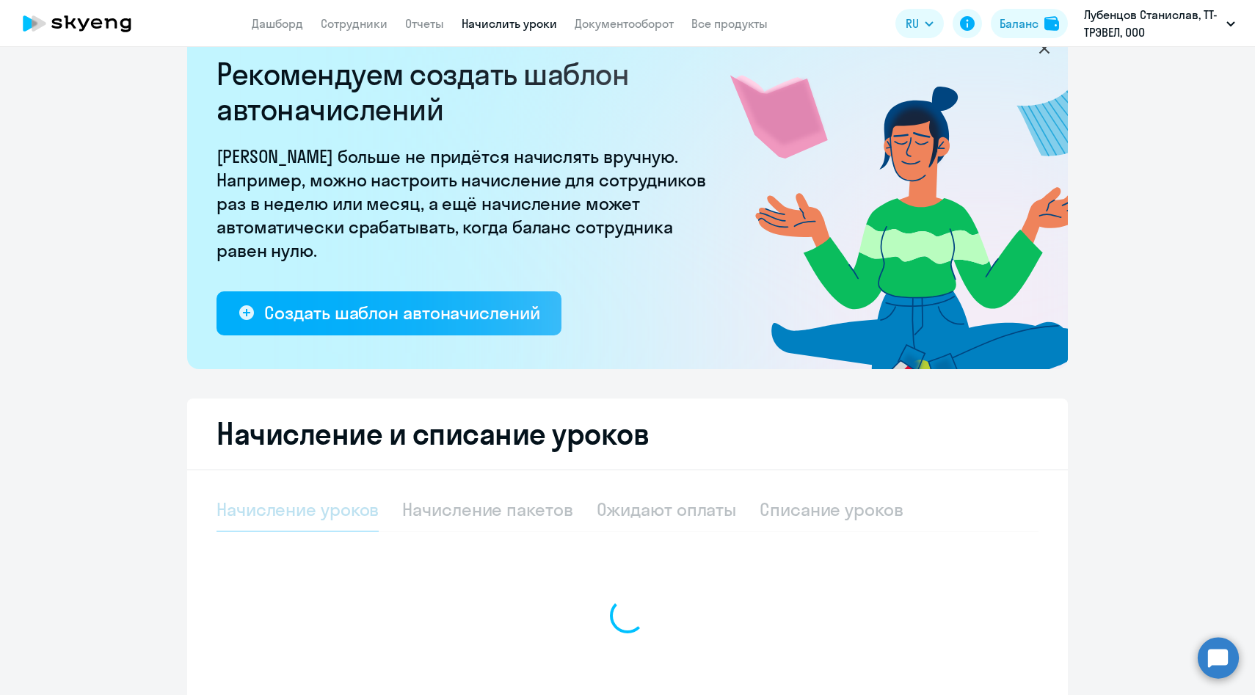
select select "10"
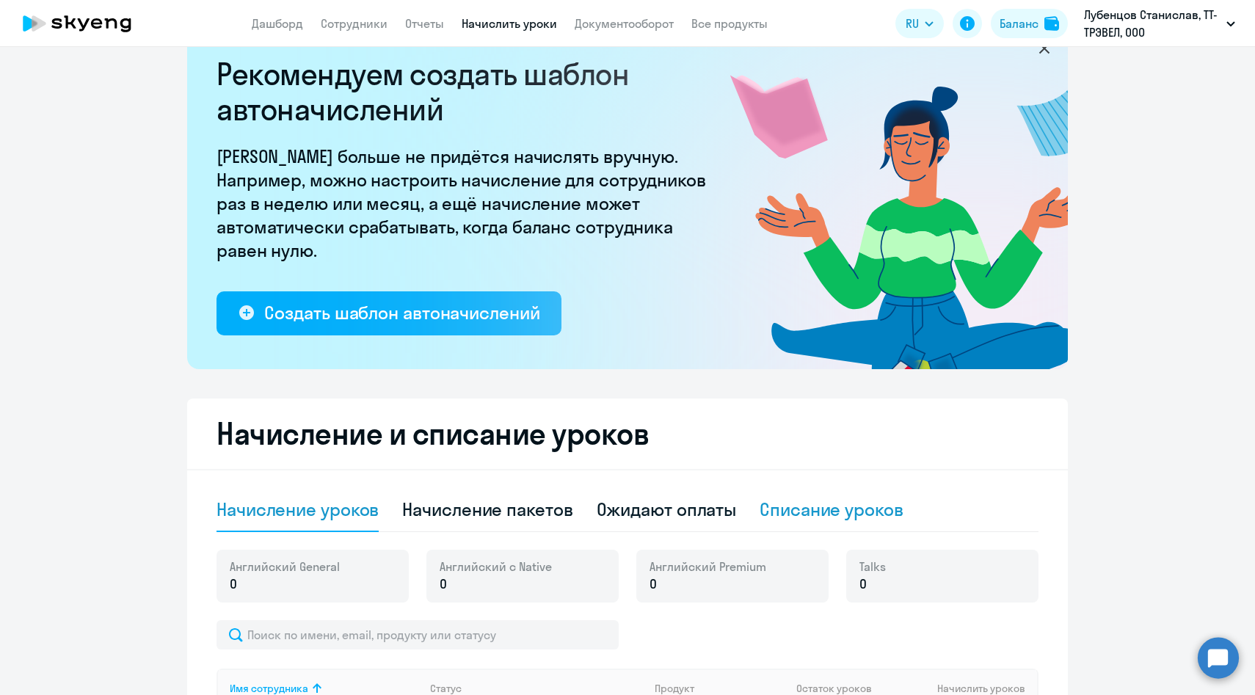
click at [812, 503] on div "Списание уроков" at bounding box center [832, 509] width 144 height 23
select select "10"
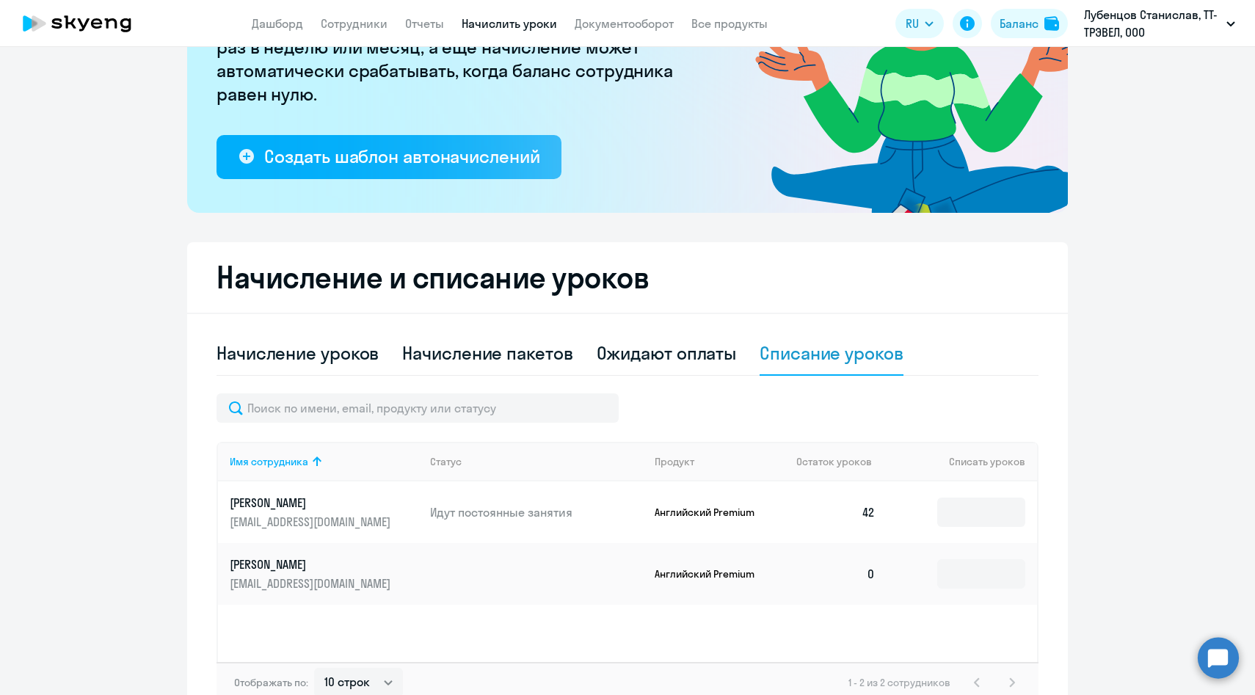
scroll to position [288, 0]
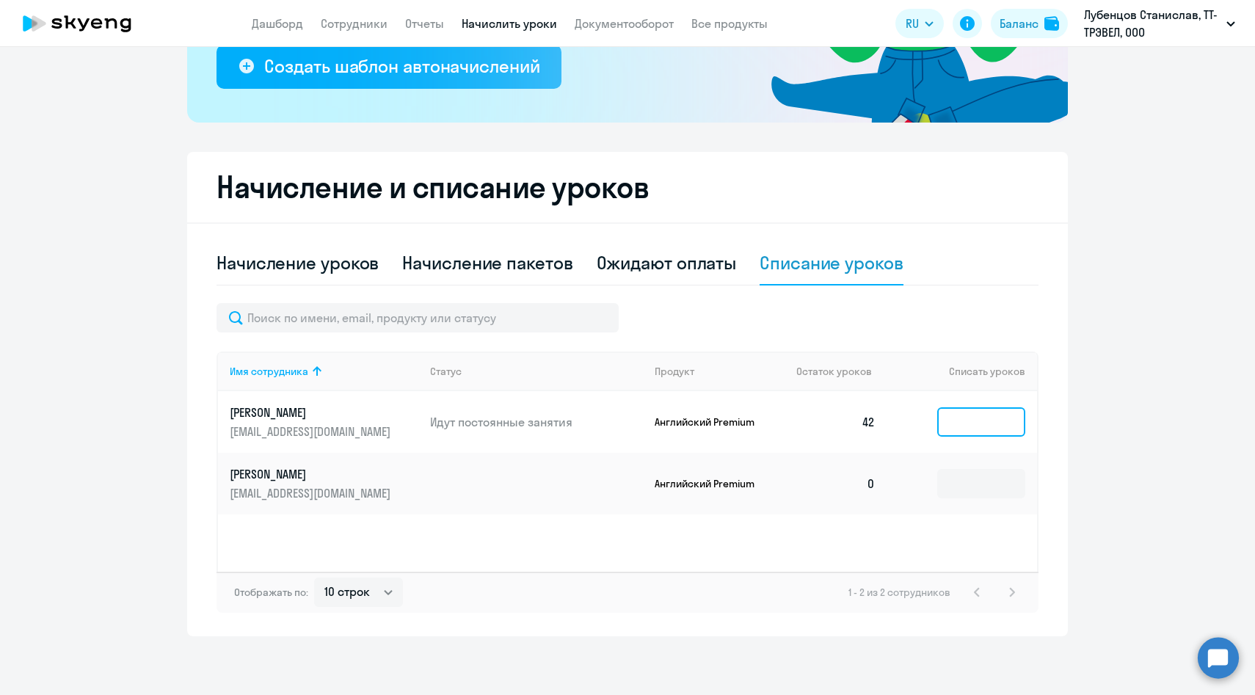
click at [974, 418] on input at bounding box center [981, 421] width 88 height 29
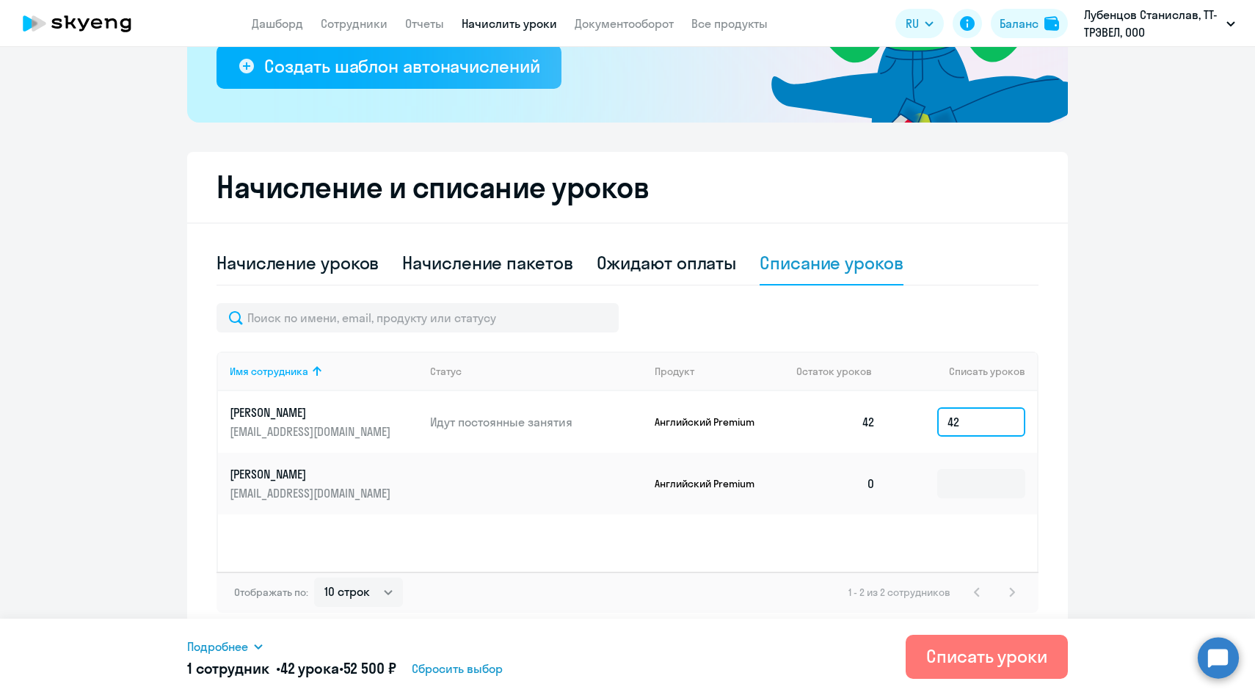
type input "42"
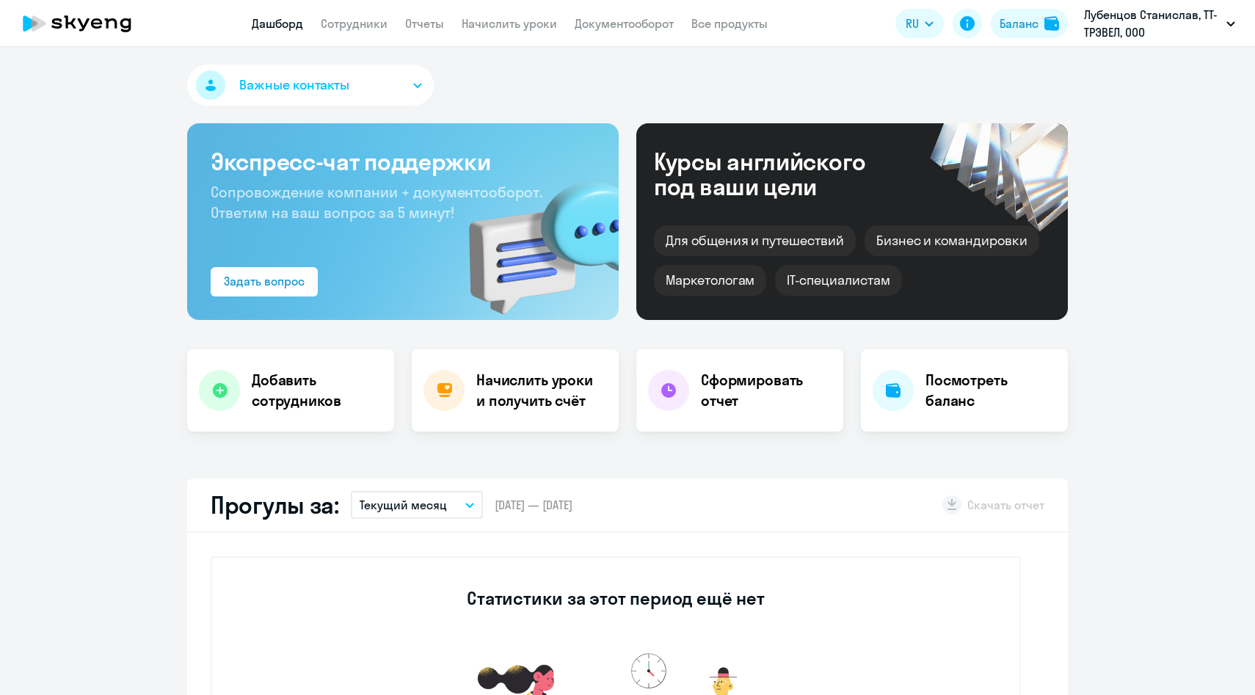
select select "30"
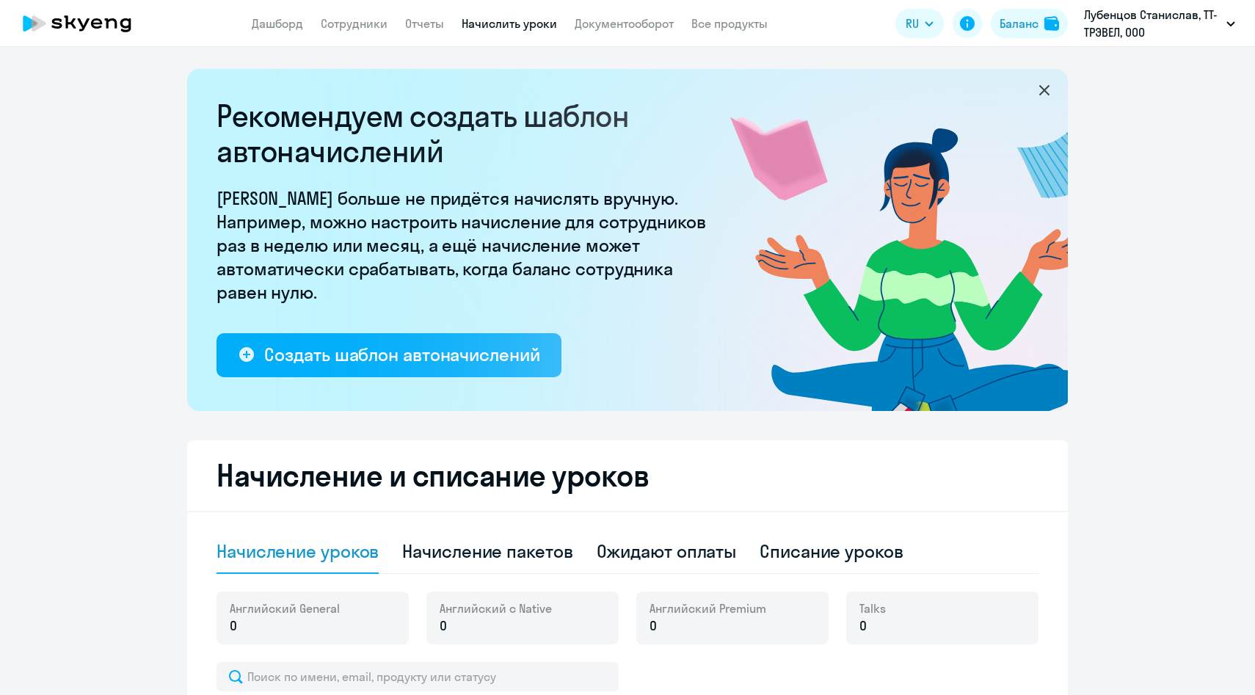
select select "10"
